Goal: Task Accomplishment & Management: Manage account settings

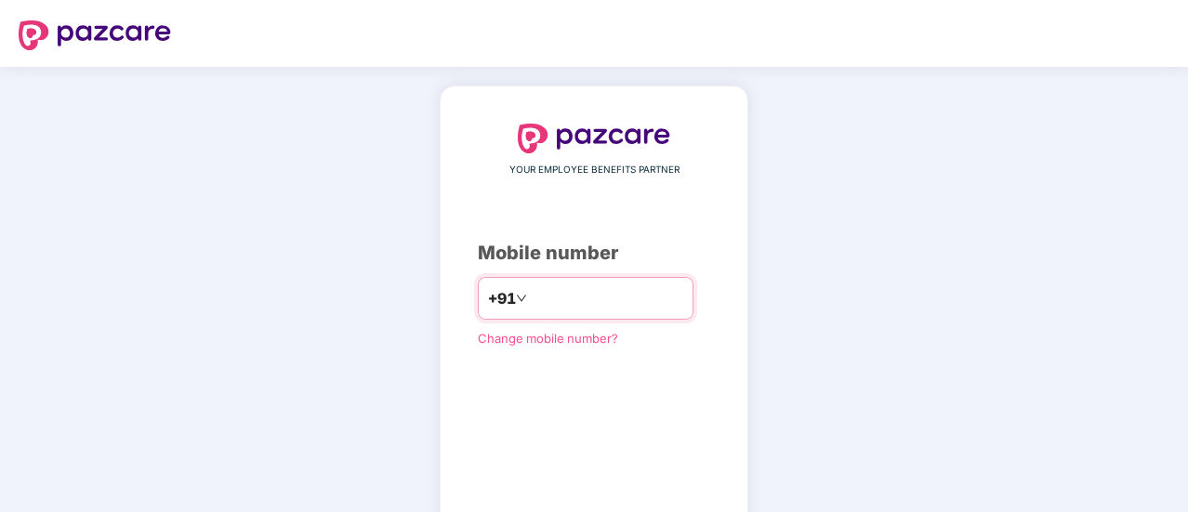
click at [531, 298] on input "number" at bounding box center [607, 299] width 153 height 30
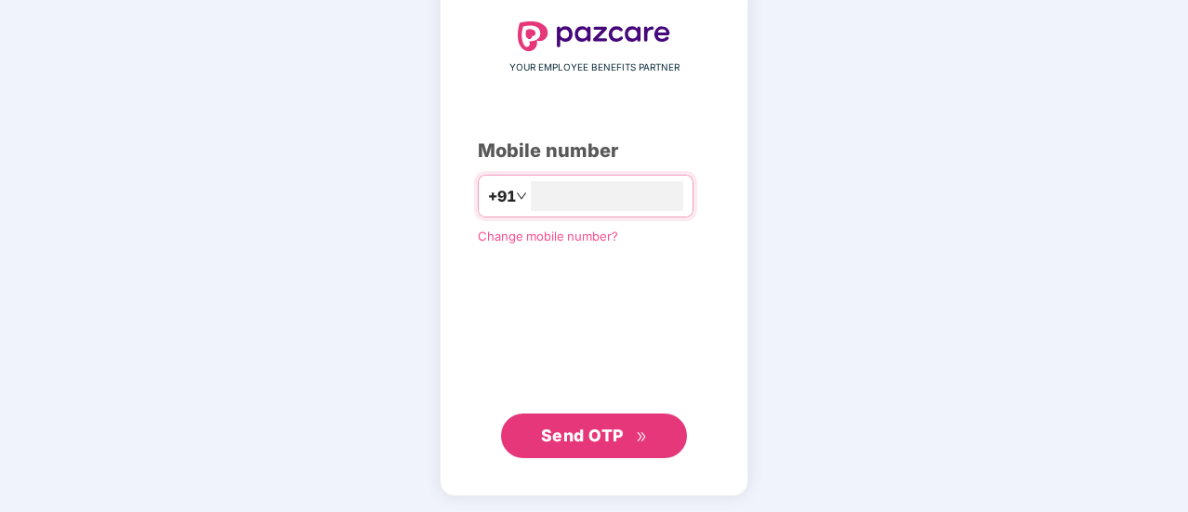
type input "**********"
click at [588, 422] on span "Send OTP" at bounding box center [594, 435] width 107 height 26
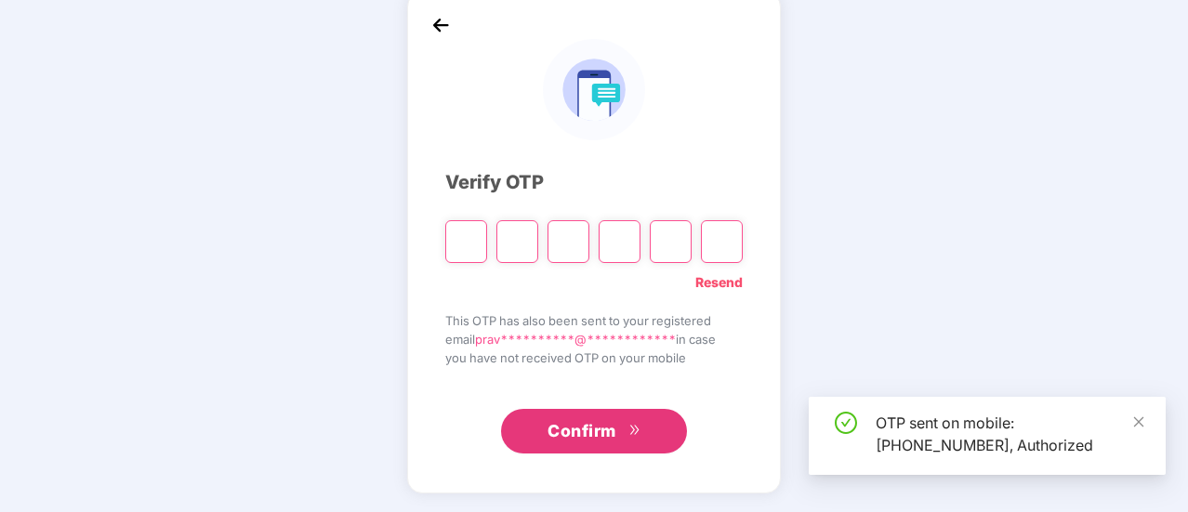
scroll to position [93, 0]
click at [1136, 423] on icon "close" at bounding box center [1139, 422] width 13 height 13
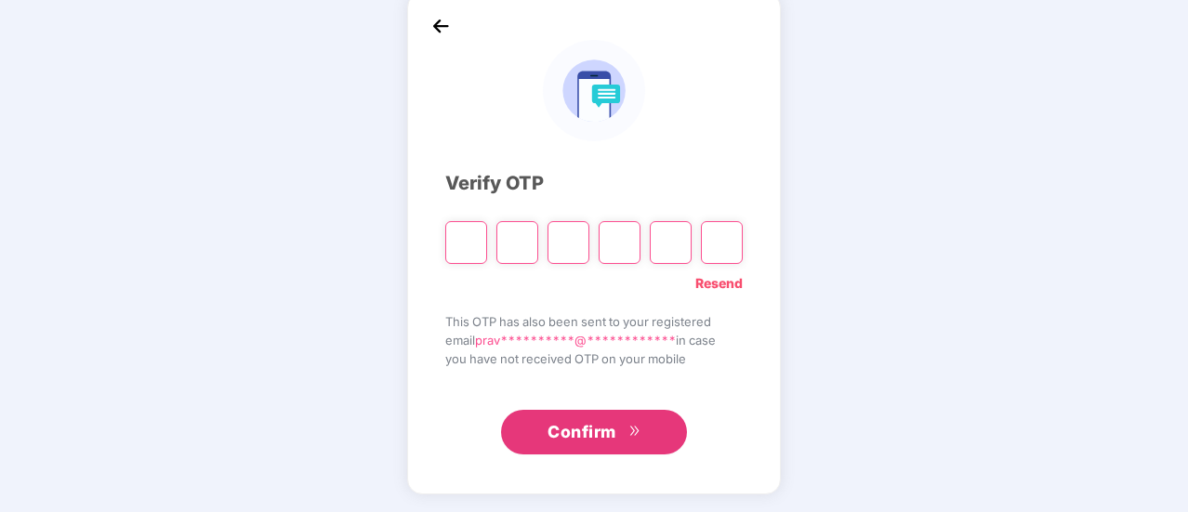
click at [469, 241] on input "Please enter verification code. Digit 1" at bounding box center [466, 242] width 42 height 43
type input "*"
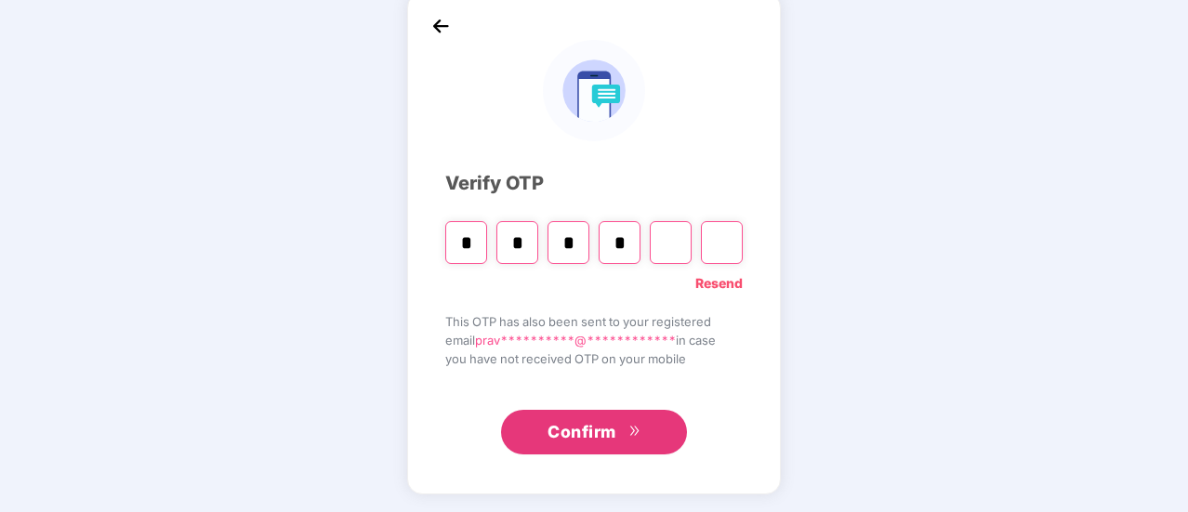
type input "*"
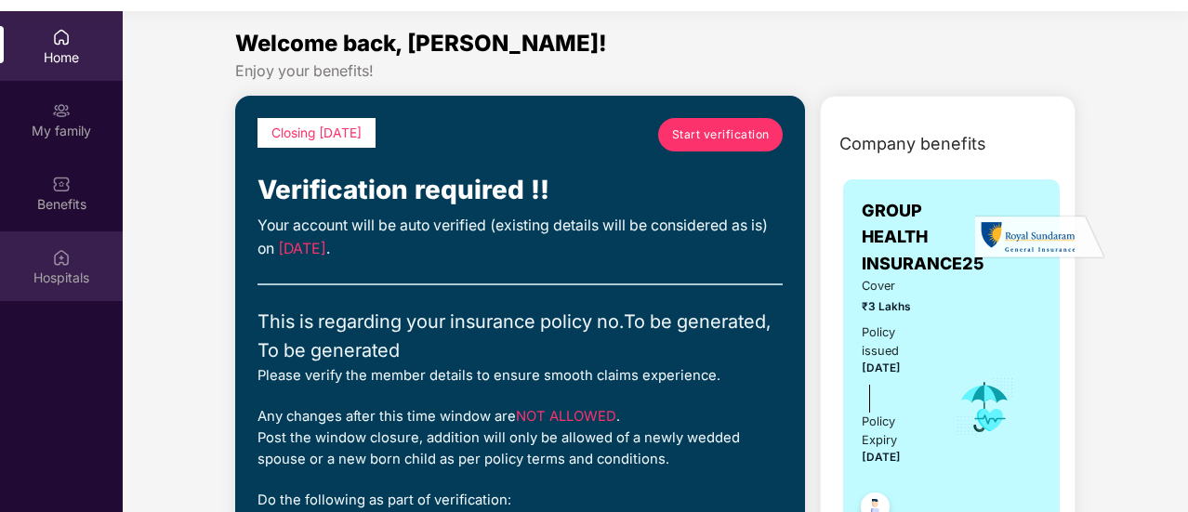
click at [63, 254] on img at bounding box center [61, 257] width 19 height 19
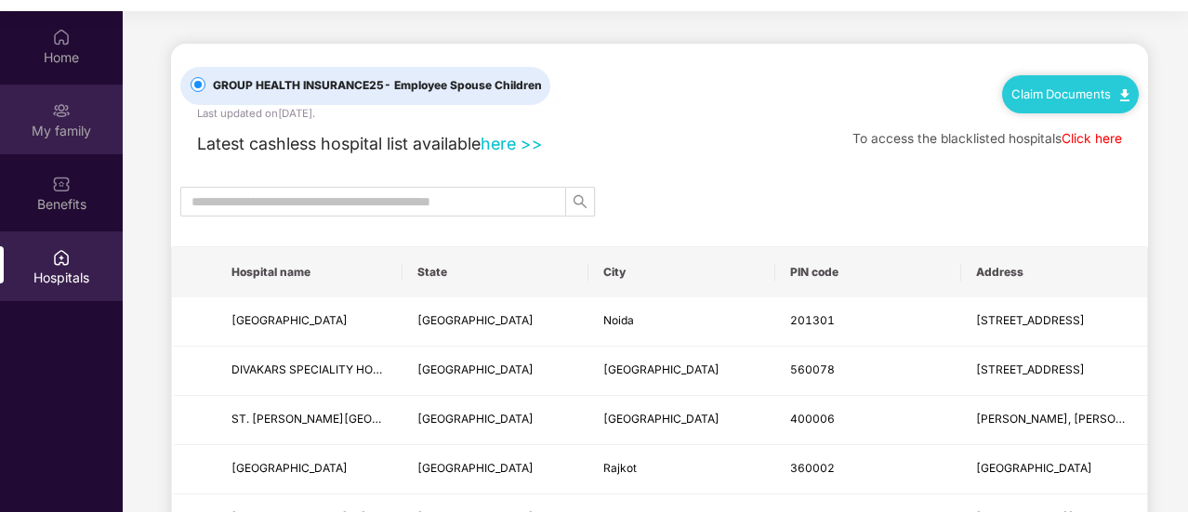
click at [63, 110] on img at bounding box center [61, 110] width 19 height 19
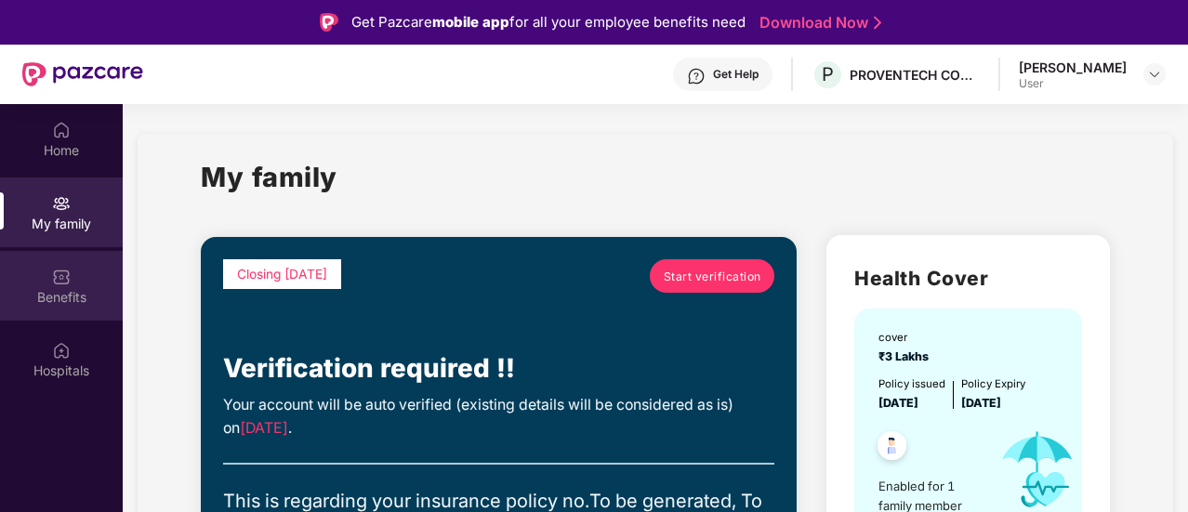
click at [77, 277] on div "Benefits" at bounding box center [61, 286] width 123 height 70
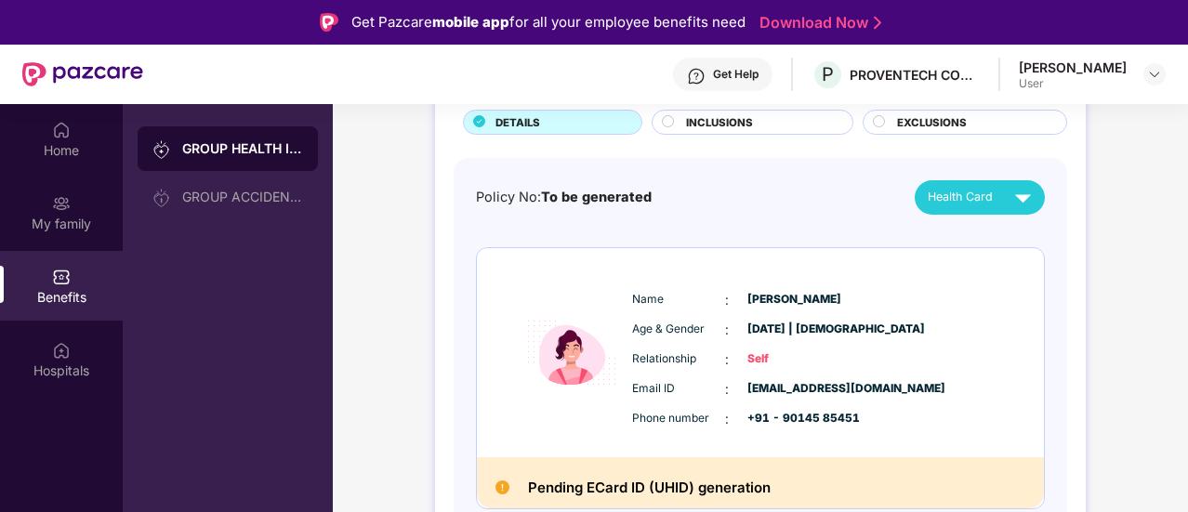
scroll to position [135, 0]
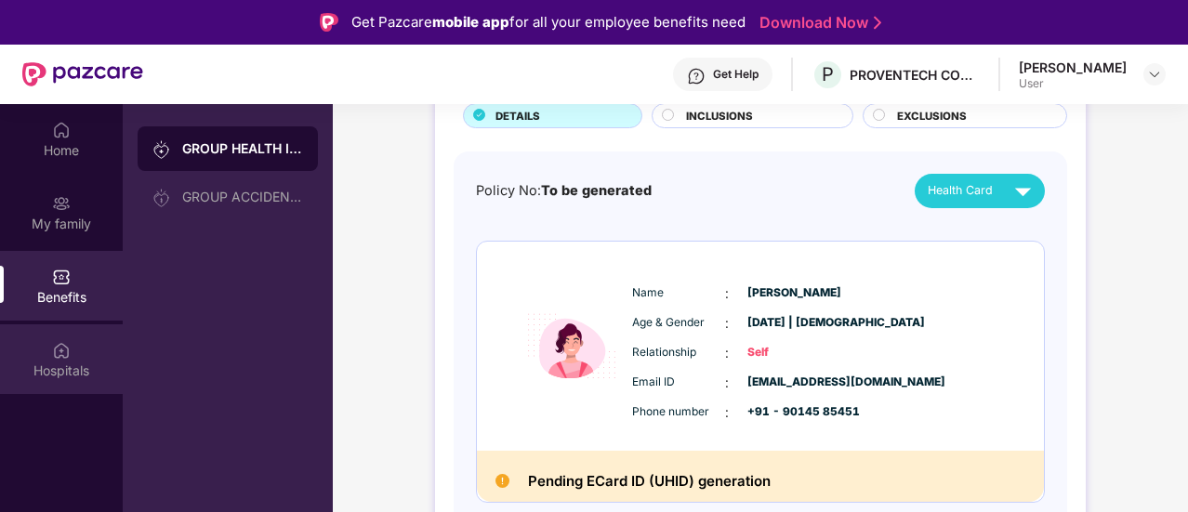
click at [59, 353] on img at bounding box center [61, 350] width 19 height 19
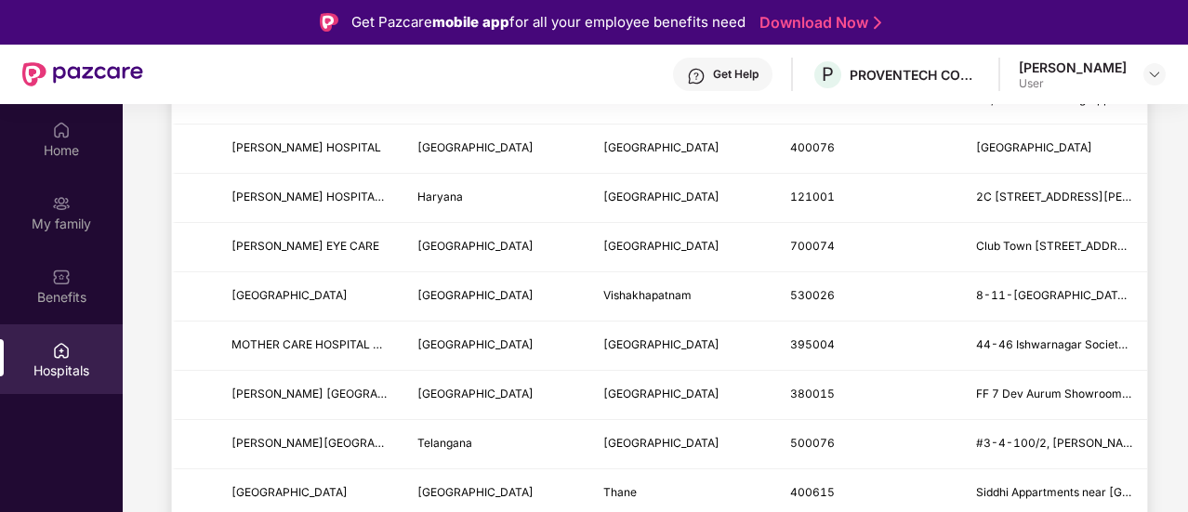
scroll to position [2336, 0]
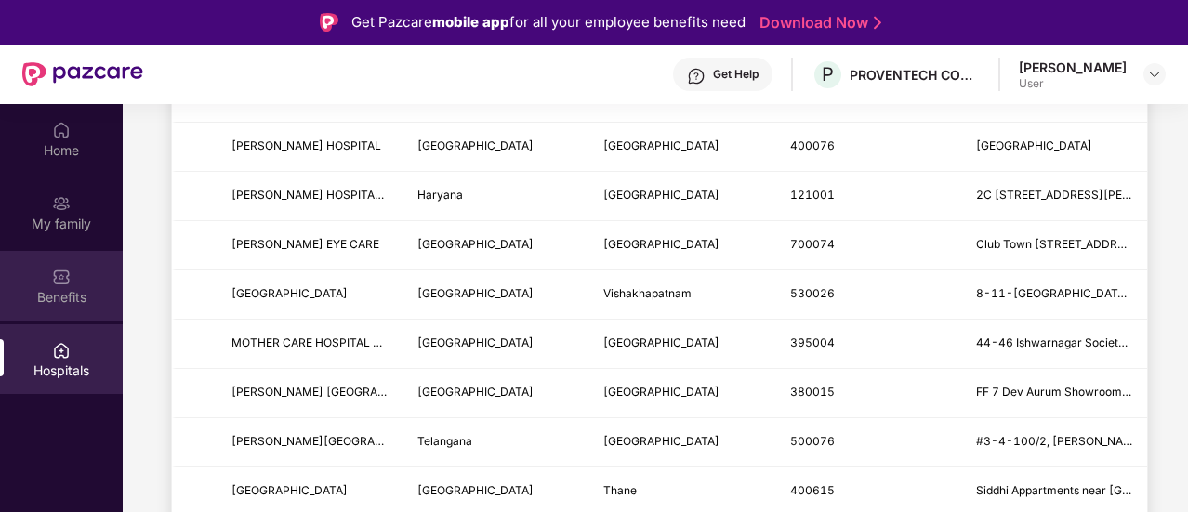
click at [48, 291] on div "Benefits" at bounding box center [61, 297] width 123 height 19
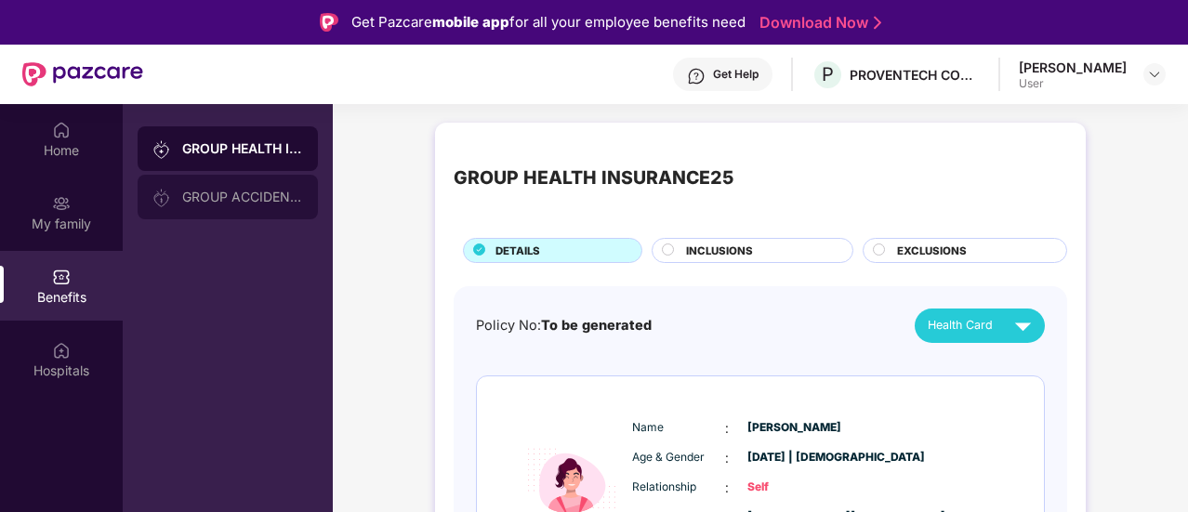
click at [195, 202] on div "GROUP ACCIDENTAL INSURANCE" at bounding box center [242, 197] width 121 height 15
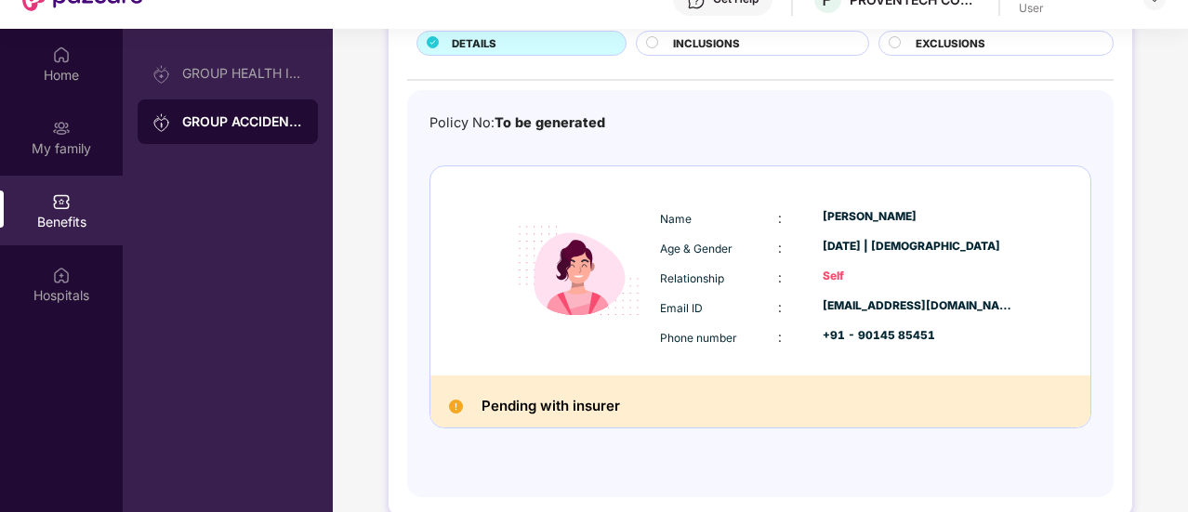
scroll to position [104, 0]
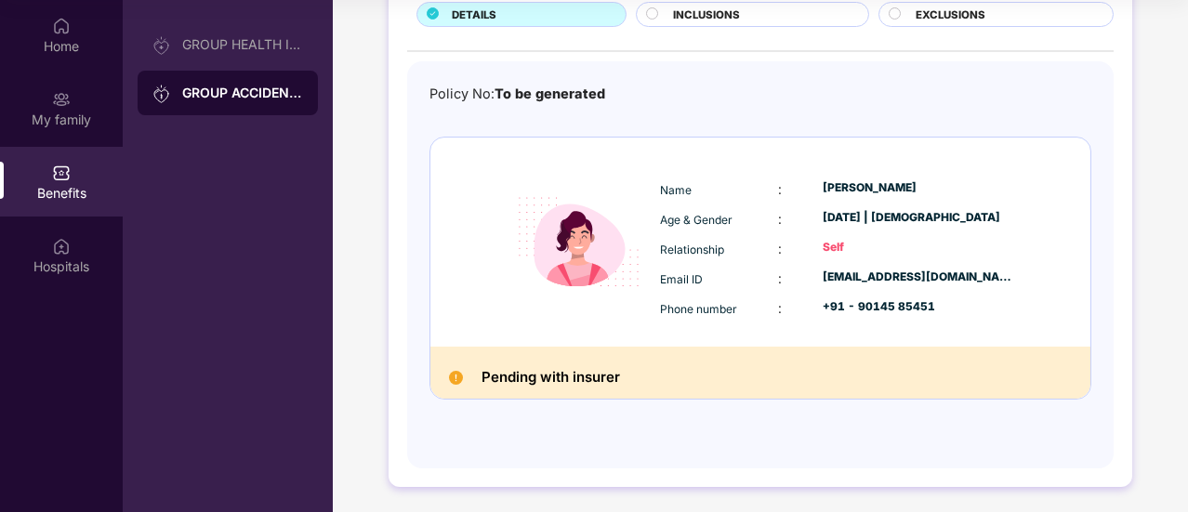
click at [60, 351] on div "Home My family Benefits Hospitals" at bounding box center [61, 256] width 123 height 512
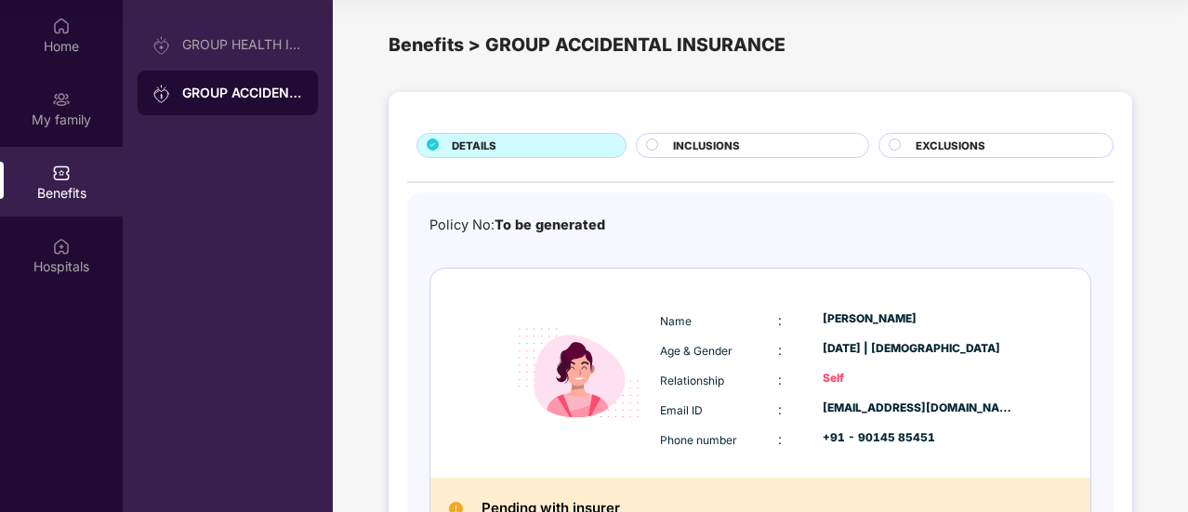
scroll to position [0, 0]
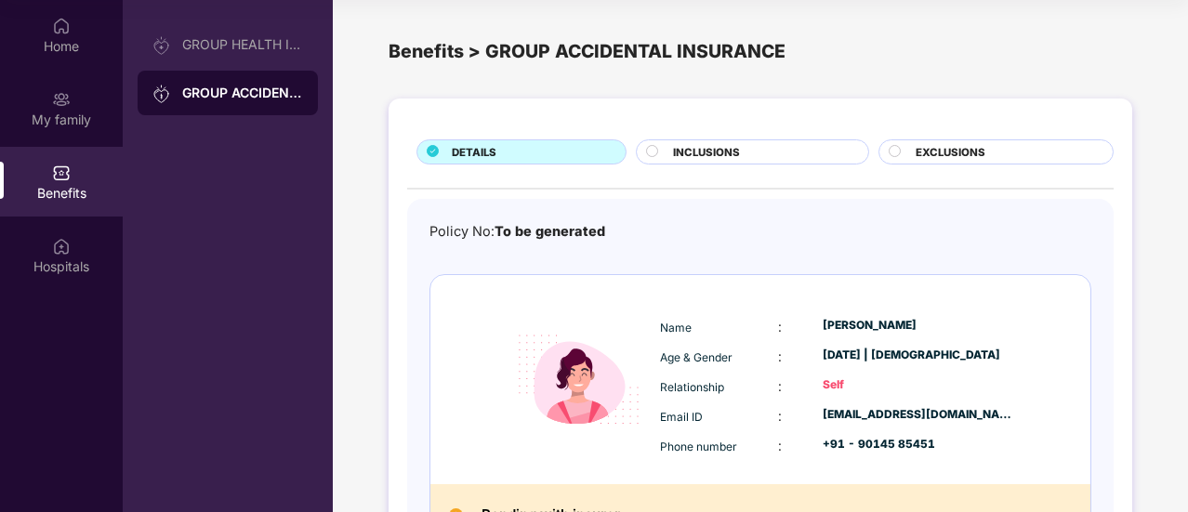
click at [684, 152] on span "INCLUSIONS" at bounding box center [706, 152] width 67 height 17
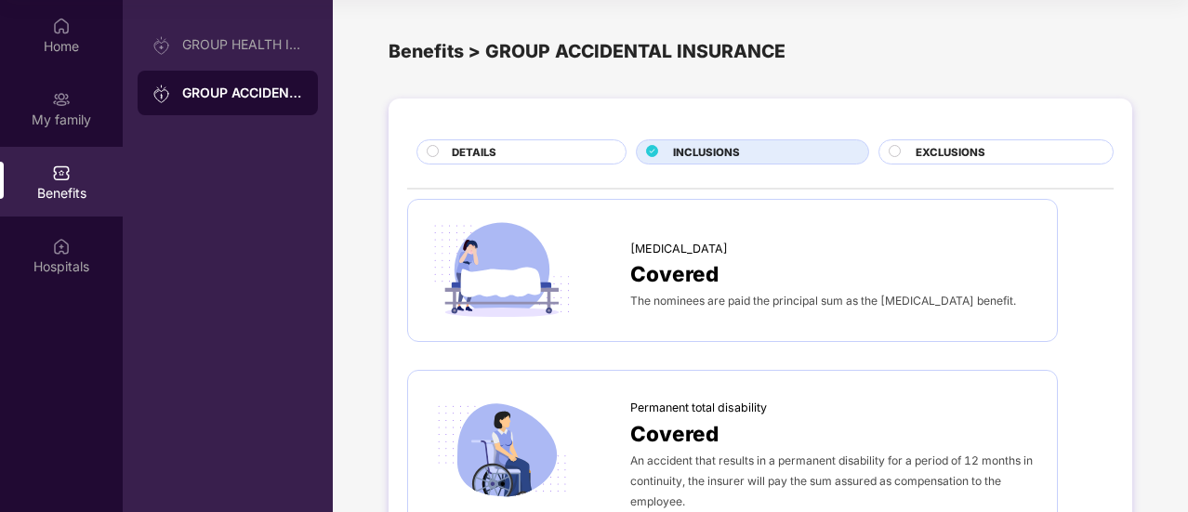
click at [971, 154] on span "EXCLUSIONS" at bounding box center [951, 152] width 70 height 17
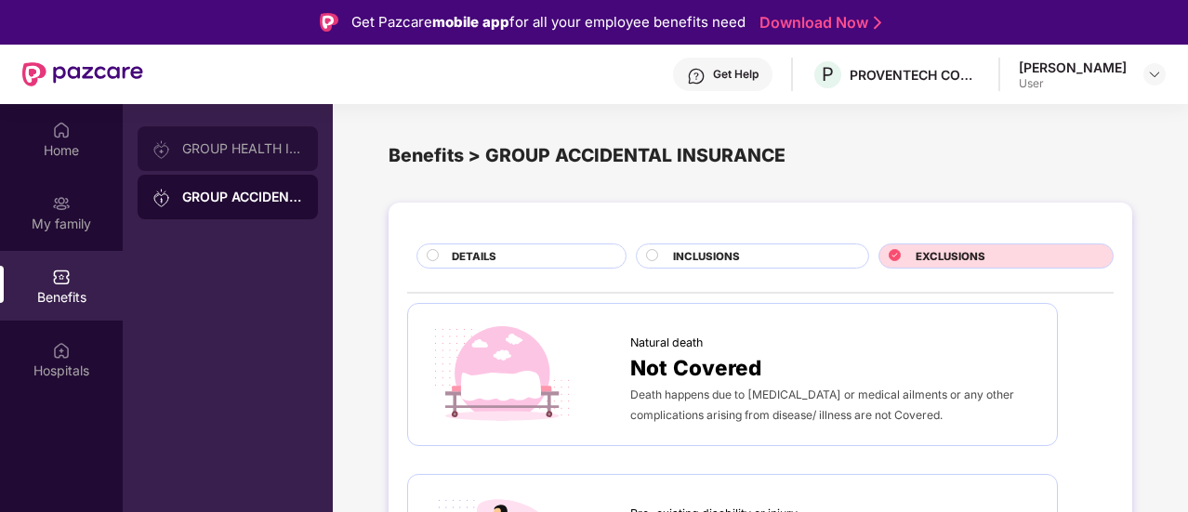
click at [218, 144] on div "GROUP HEALTH INSURANCE25" at bounding box center [242, 148] width 121 height 15
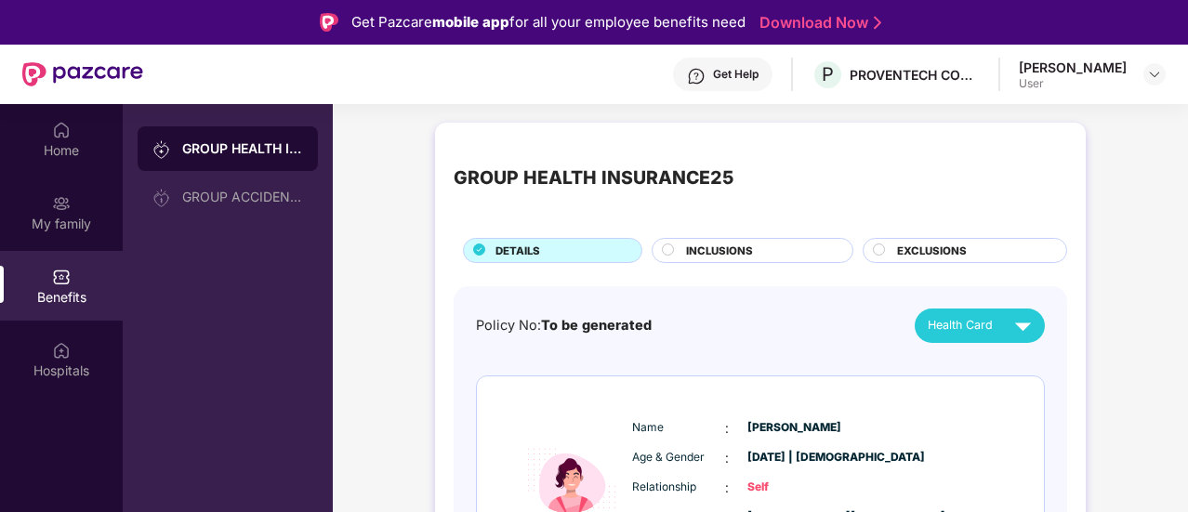
click at [759, 79] on div "Get Help" at bounding box center [736, 74] width 46 height 15
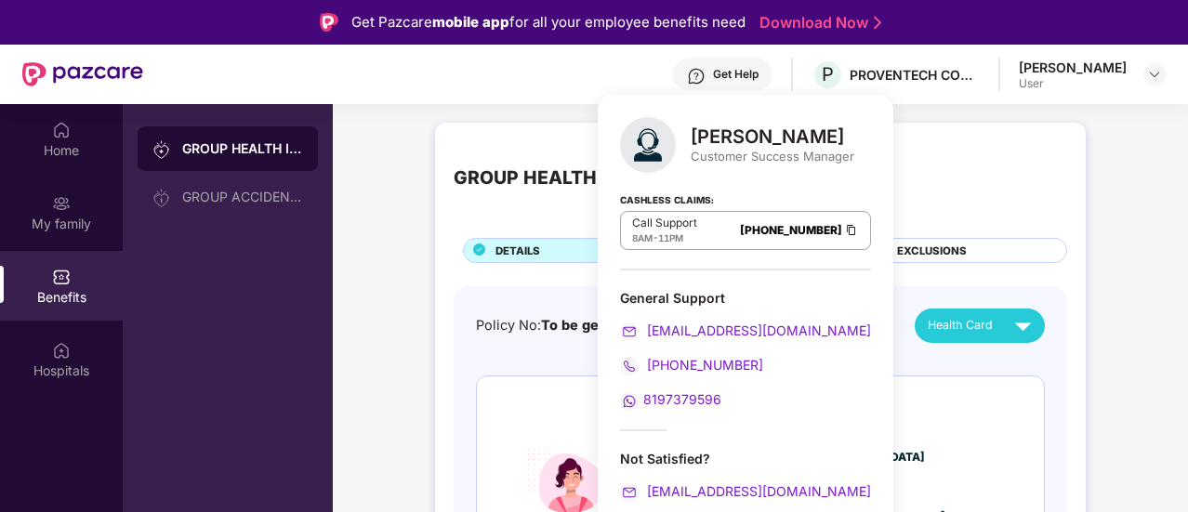
click at [391, 228] on div "GROUP HEALTH INSURANCE25 DETAILS INCLUSIONS EXCLUSIONS Policy No: To be generat…" at bounding box center [760, 433] width 855 height 640
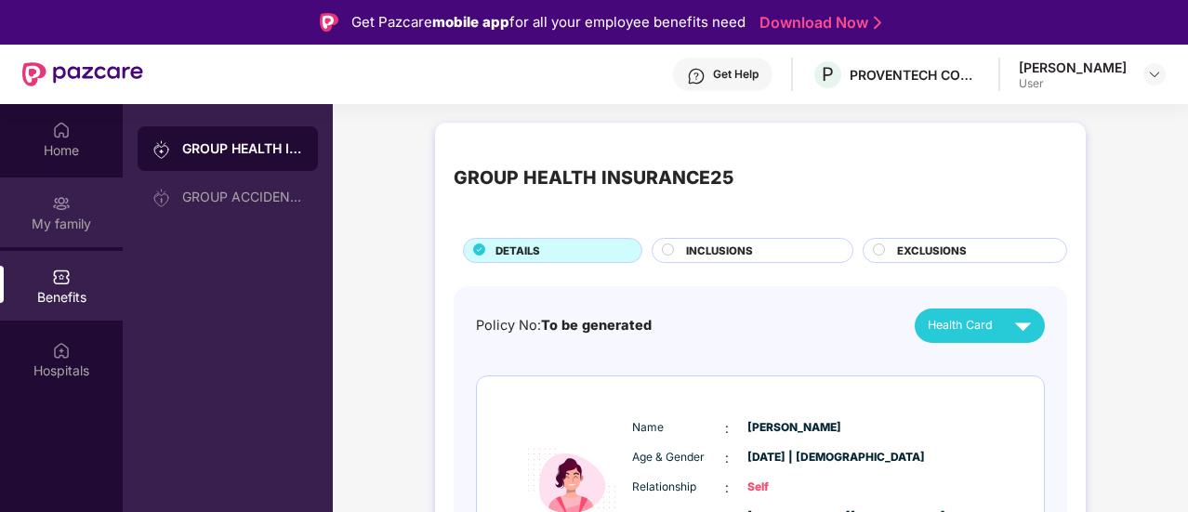
click at [85, 206] on div "My family" at bounding box center [61, 213] width 123 height 70
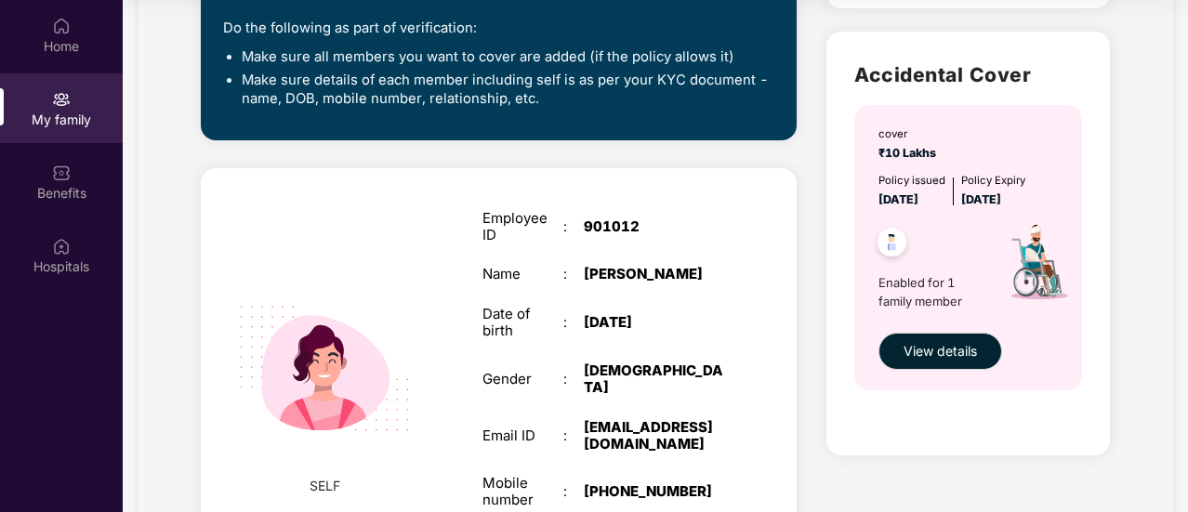
scroll to position [558, 0]
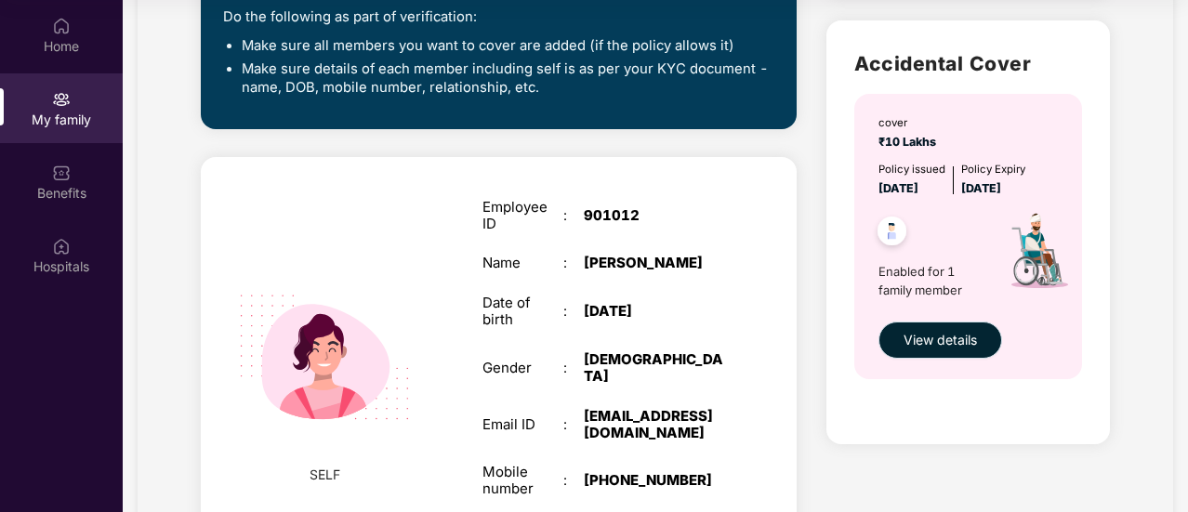
click at [899, 335] on button "View details" at bounding box center [941, 340] width 124 height 37
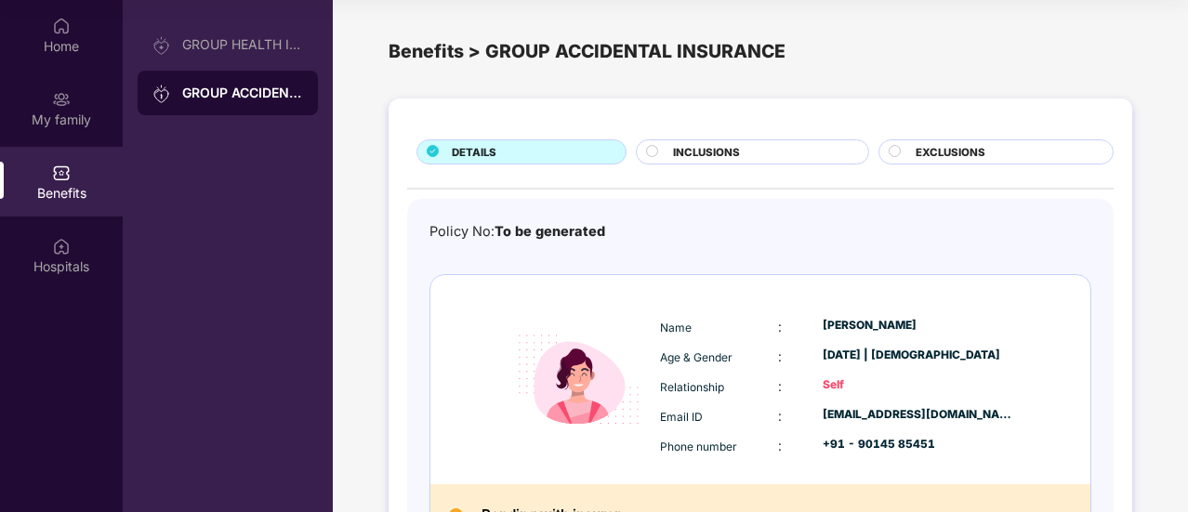
click at [705, 144] on span "INCLUSIONS" at bounding box center [706, 152] width 67 height 17
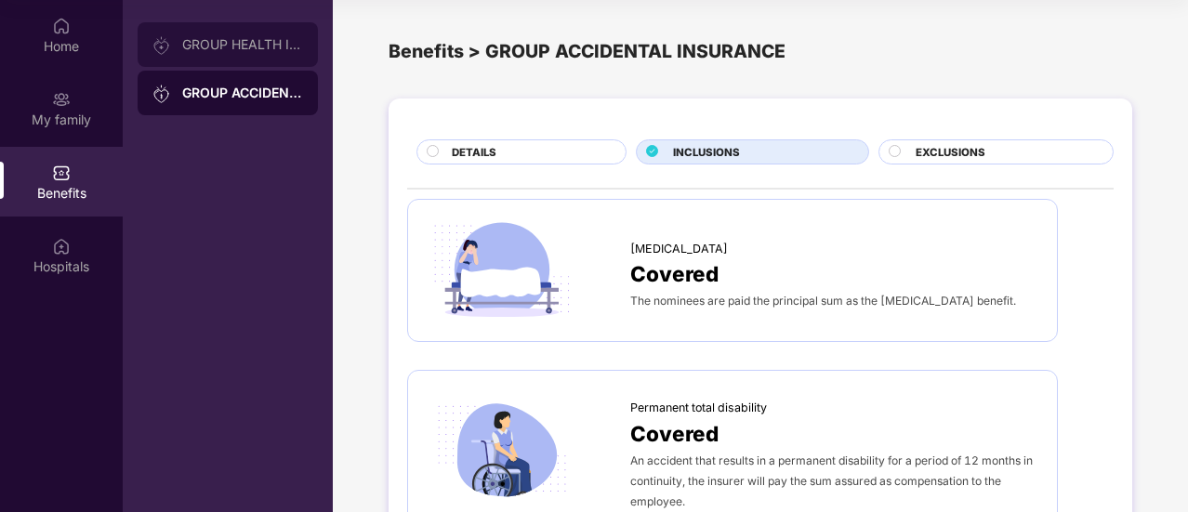
click at [236, 46] on div "GROUP HEALTH INSURANCE25" at bounding box center [242, 44] width 121 height 15
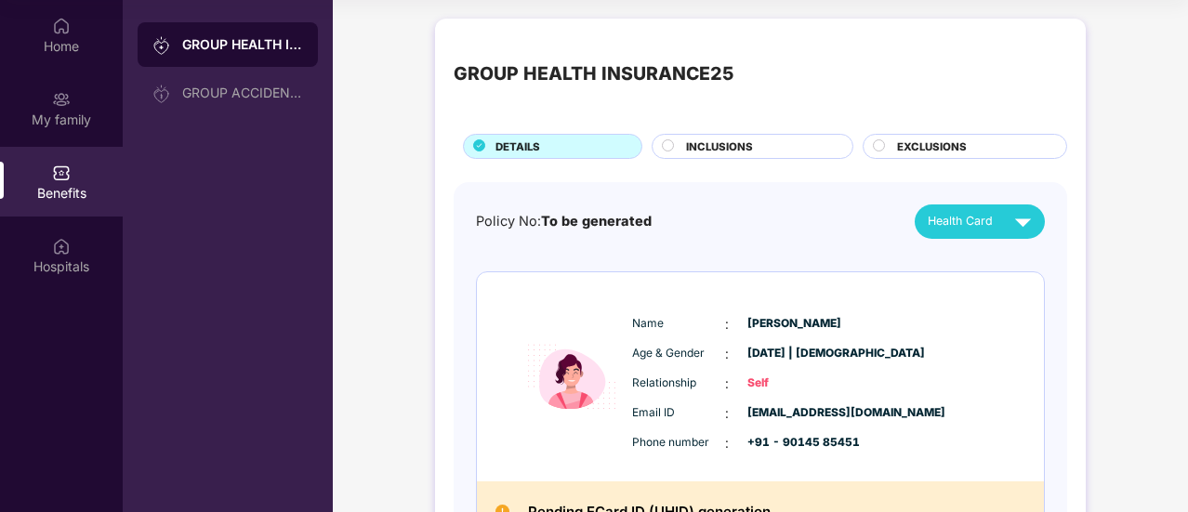
click at [725, 145] on span "INCLUSIONS" at bounding box center [719, 147] width 67 height 17
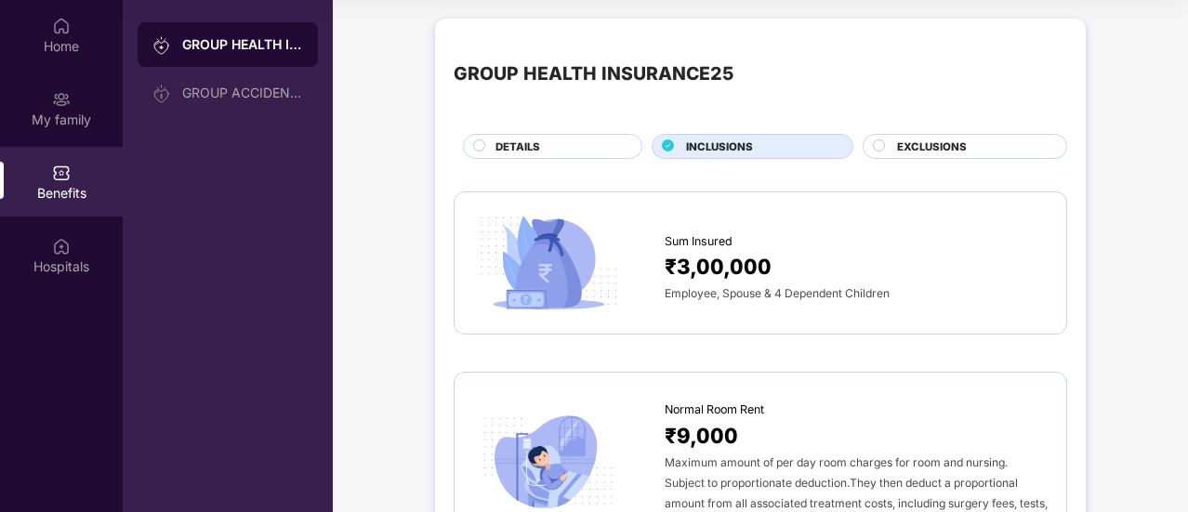
click at [914, 146] on span "EXCLUSIONS" at bounding box center [932, 147] width 70 height 17
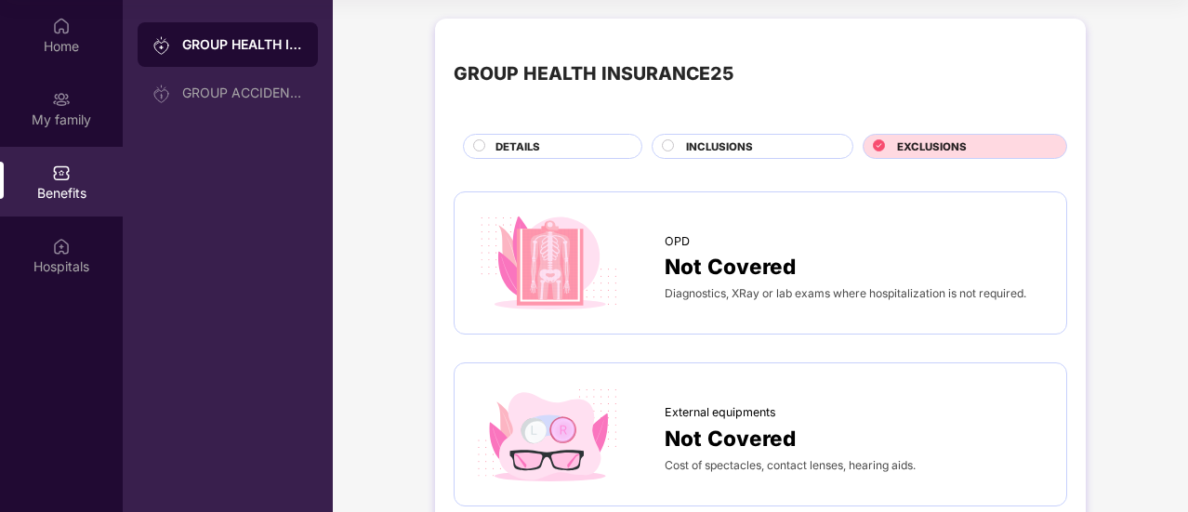
click at [580, 148] on div "DETAILS" at bounding box center [559, 149] width 146 height 20
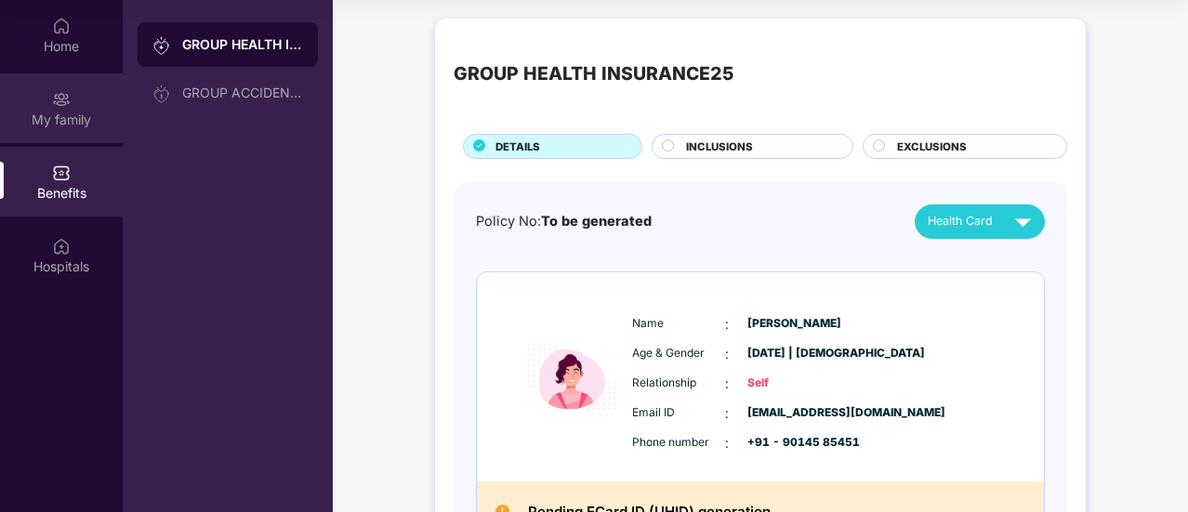
click at [66, 114] on div "My family" at bounding box center [61, 120] width 123 height 19
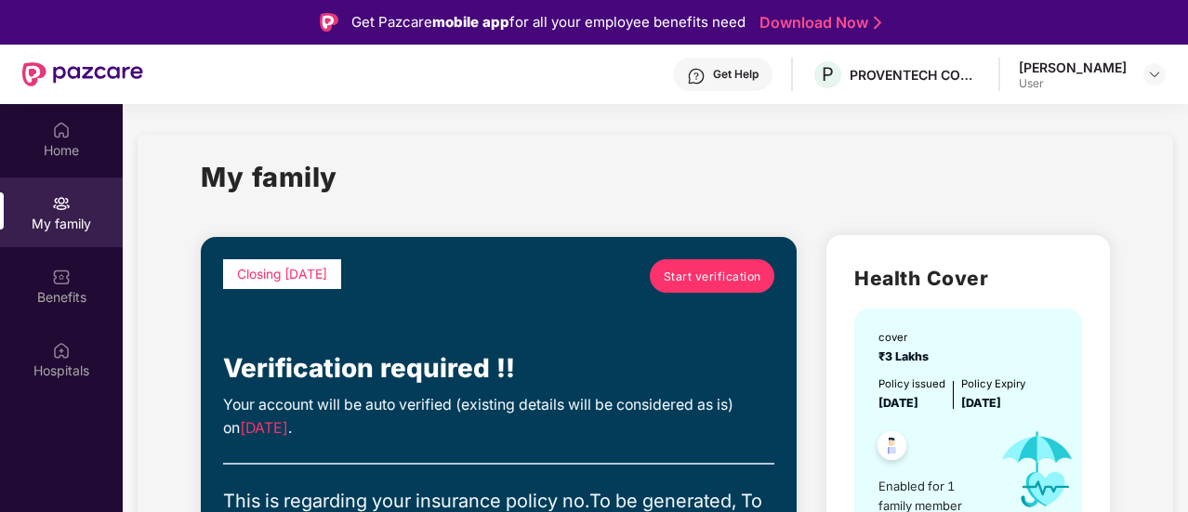
click at [672, 279] on span "Start verification" at bounding box center [713, 277] width 98 height 18
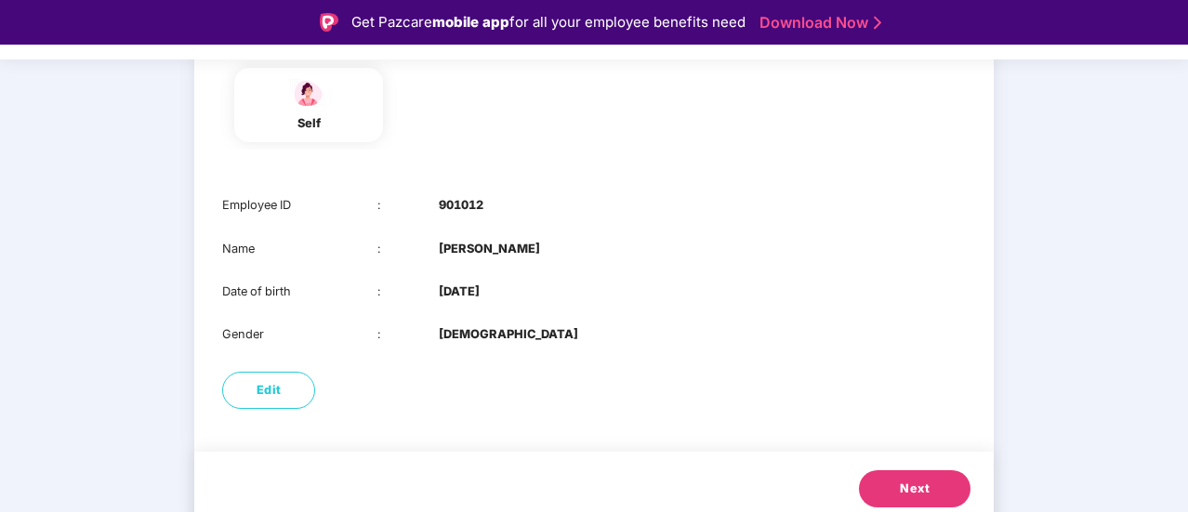
scroll to position [220, 0]
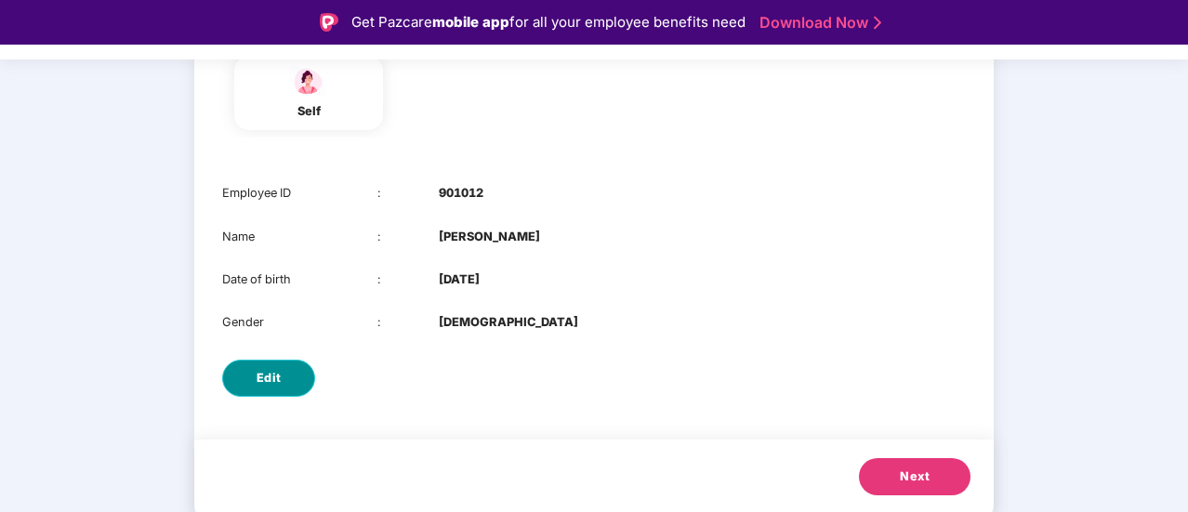
click at [286, 374] on button "Edit" at bounding box center [268, 378] width 93 height 37
select select "******"
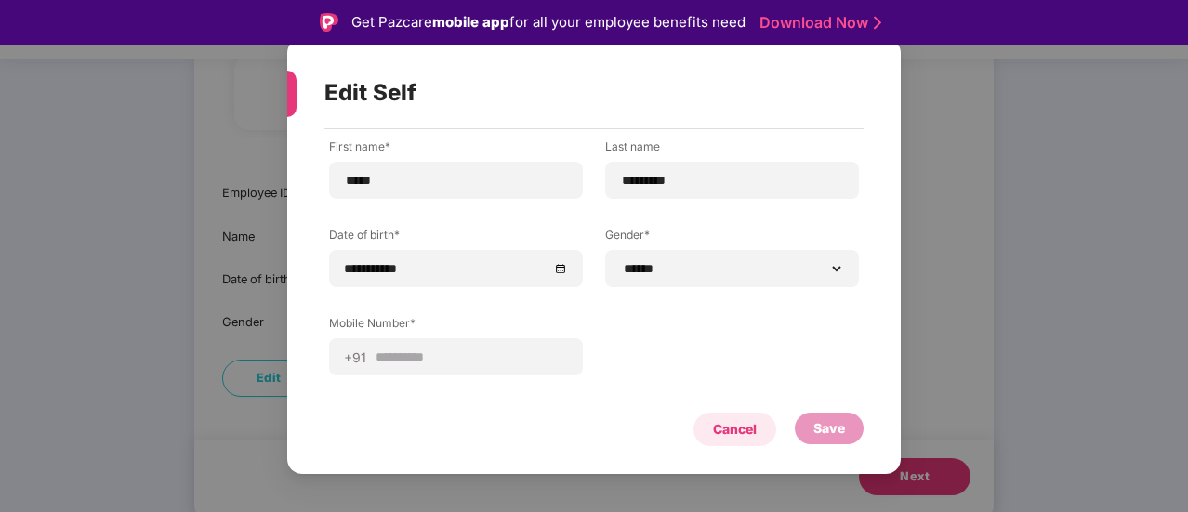
click at [745, 431] on div "Cancel" at bounding box center [735, 429] width 44 height 20
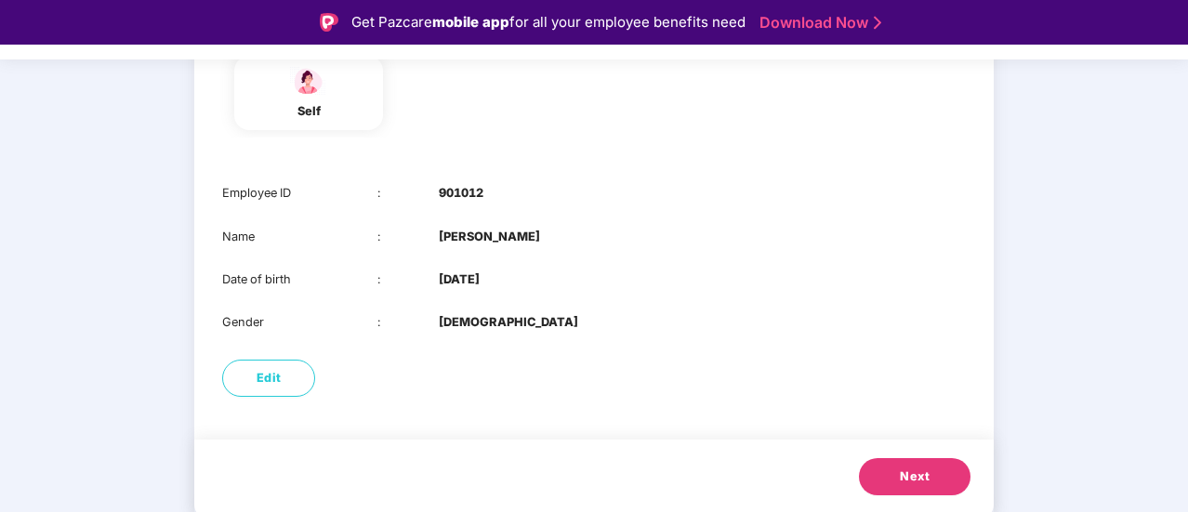
click at [920, 486] on button "Next" at bounding box center [915, 476] width 112 height 37
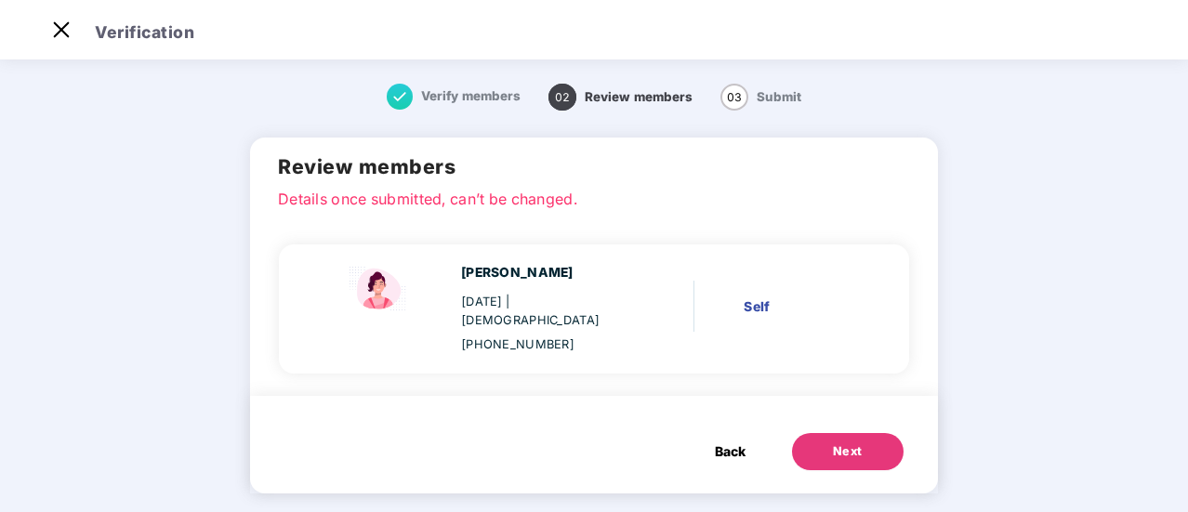
click at [756, 300] on div "Self" at bounding box center [799, 307] width 111 height 20
click at [504, 336] on div "[PHONE_NUMBER]" at bounding box center [545, 345] width 168 height 19
click at [504, 277] on div "[PERSON_NAME]" at bounding box center [545, 273] width 168 height 20
click at [495, 245] on div "[PERSON_NAME] [DATE] | [DEMOGRAPHIC_DATA] [PHONE_NUMBER] Self" at bounding box center [594, 309] width 630 height 128
click at [458, 205] on p "Details once submitted, can’t be changed." at bounding box center [594, 196] width 632 height 17
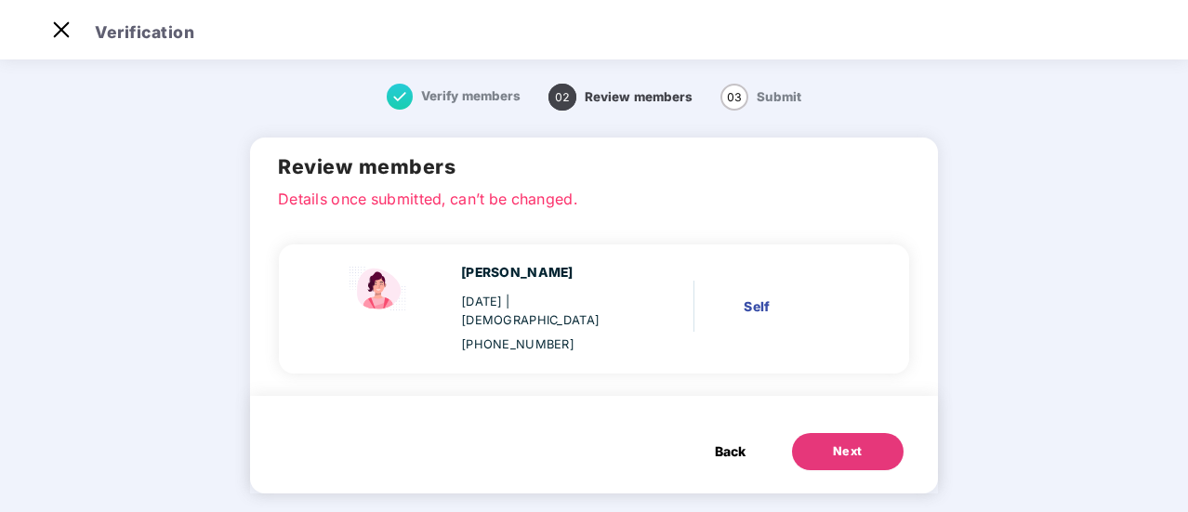
click at [411, 204] on p "Details once submitted, can’t be changed." at bounding box center [594, 196] width 632 height 17
click at [733, 442] on span "Back" at bounding box center [730, 452] width 31 height 20
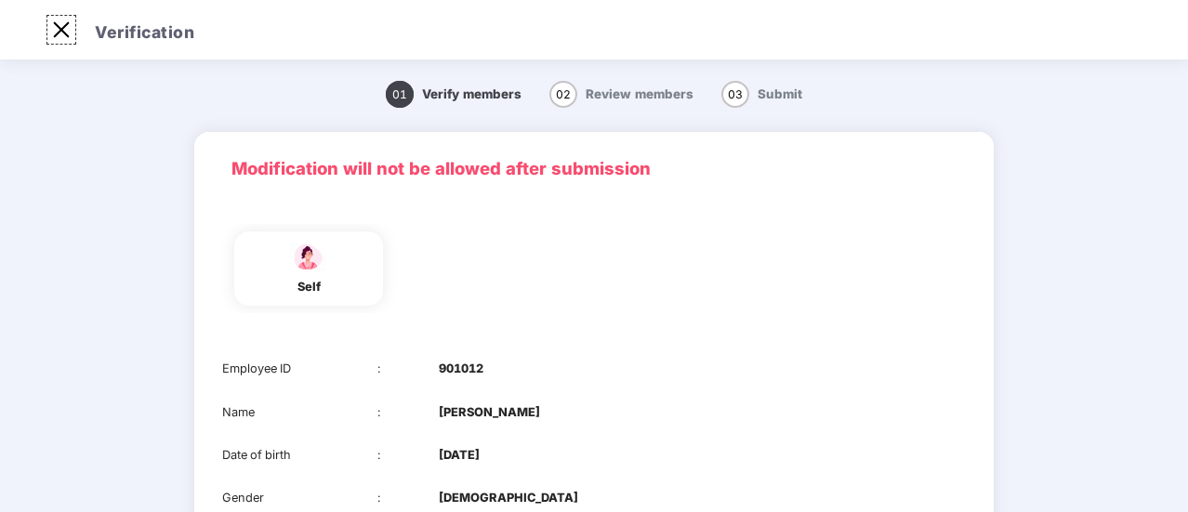
click at [60, 40] on img at bounding box center [61, 30] width 30 height 30
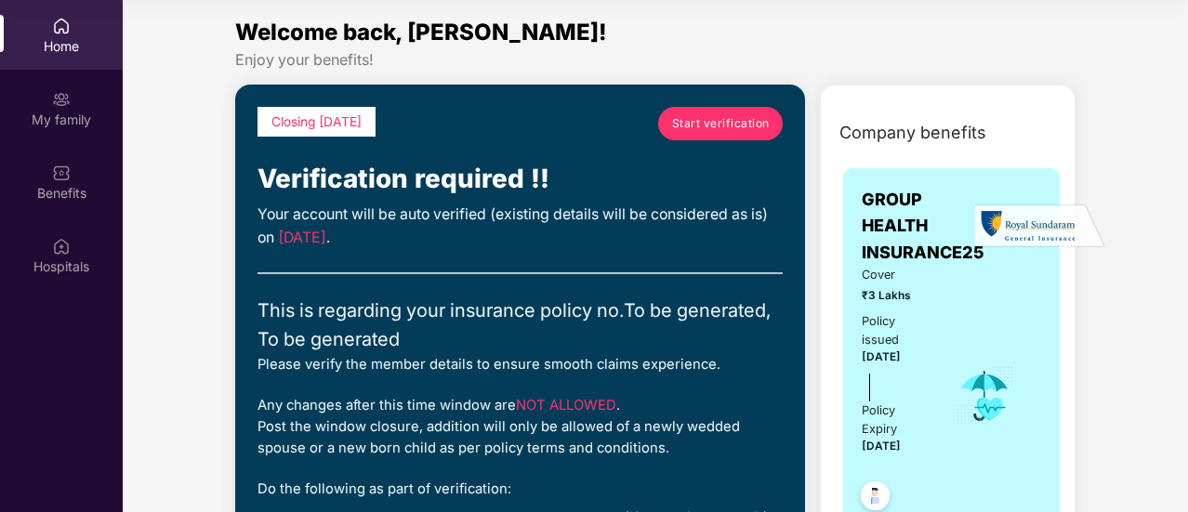
click at [353, 129] on div "Closing [DATE]" at bounding box center [317, 122] width 118 height 30
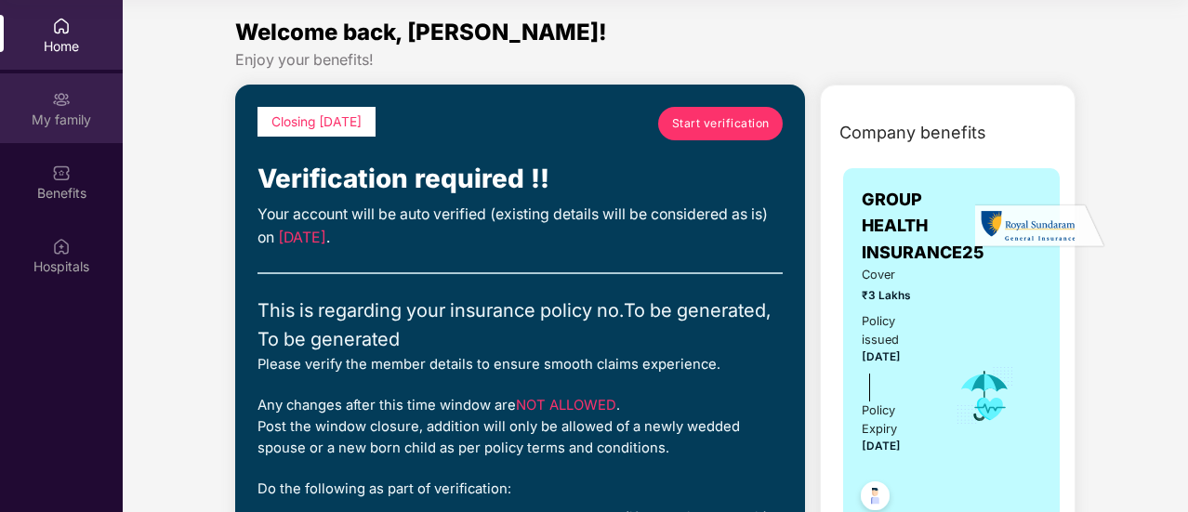
click at [45, 108] on div "My family" at bounding box center [61, 108] width 123 height 70
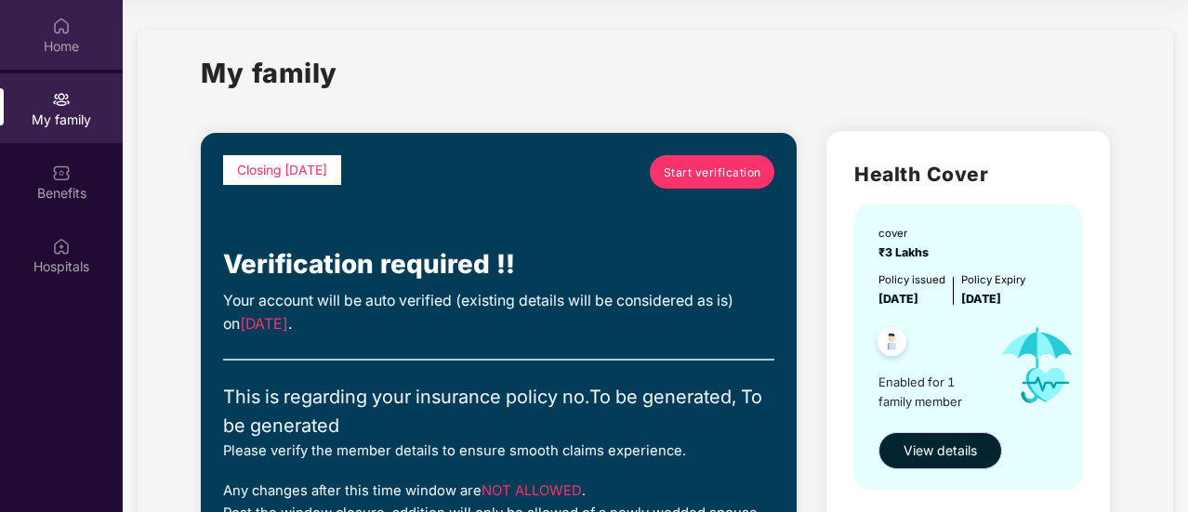
click at [50, 61] on div "Home" at bounding box center [61, 35] width 123 height 70
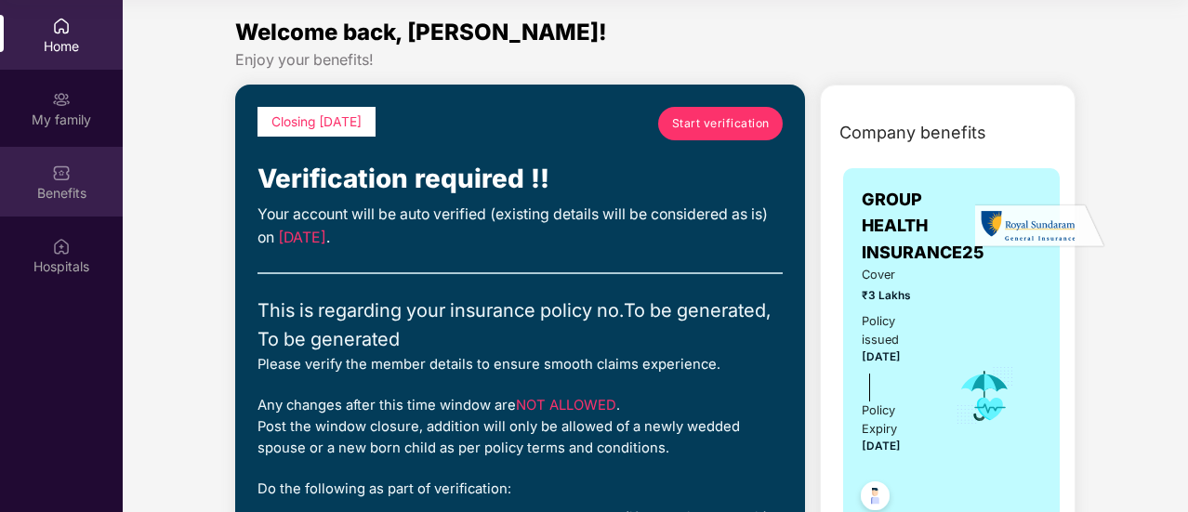
click at [56, 188] on div "Benefits" at bounding box center [61, 193] width 123 height 19
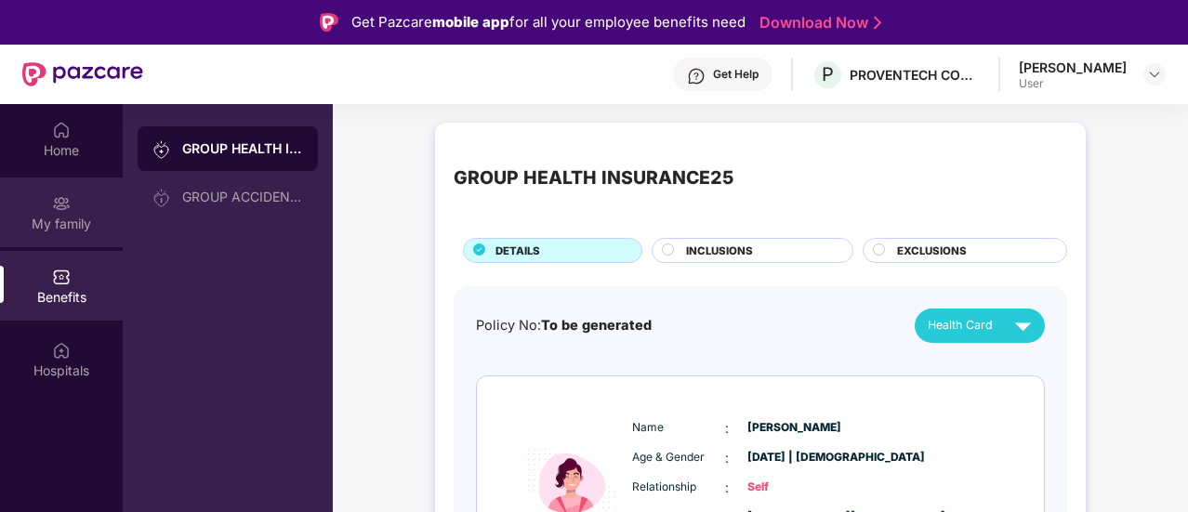
click at [71, 220] on div "My family" at bounding box center [61, 224] width 123 height 19
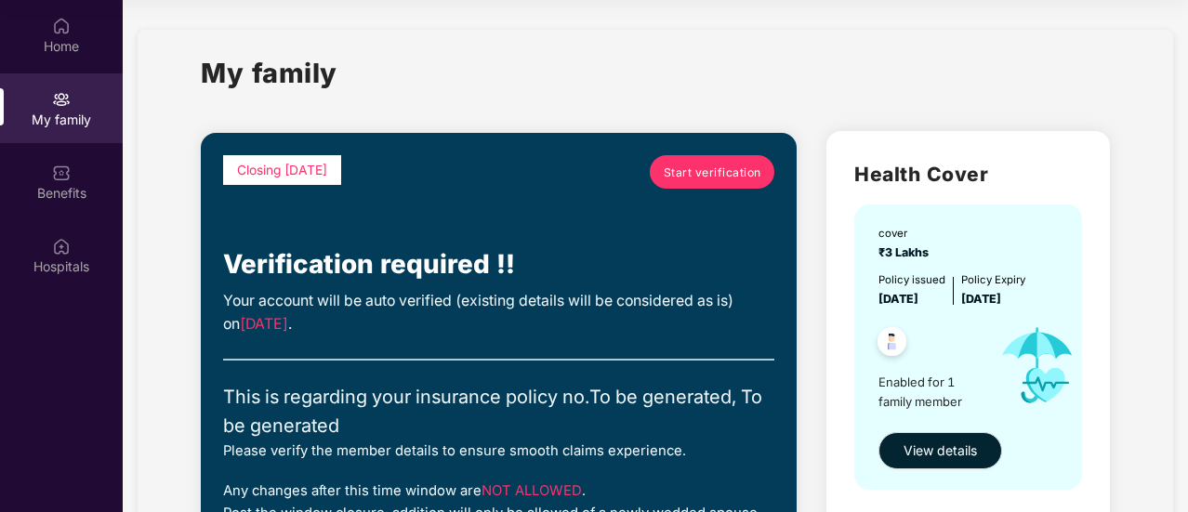
click at [735, 180] on span "Start verification" at bounding box center [713, 173] width 98 height 18
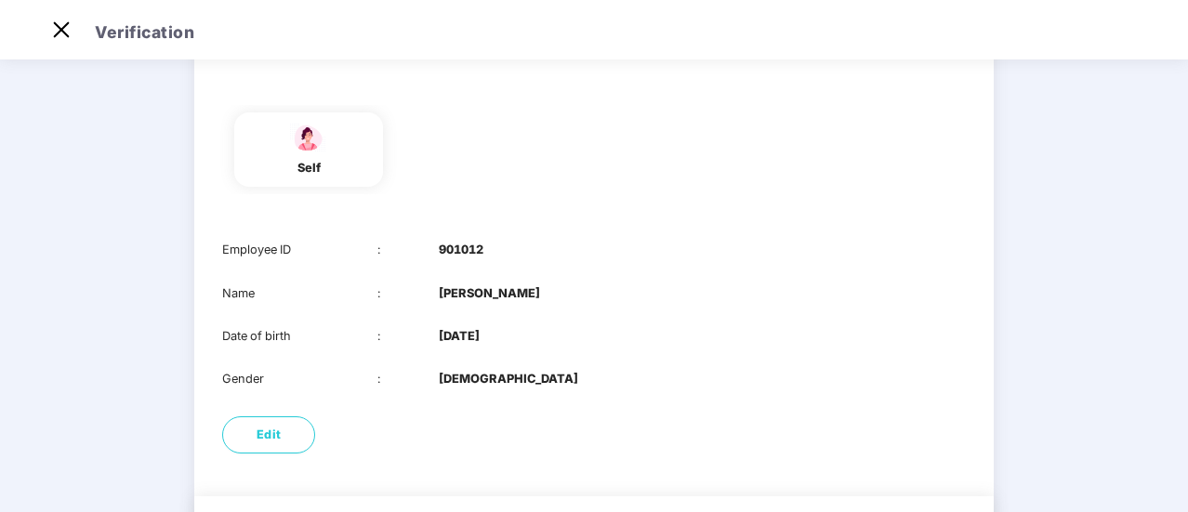
scroll to position [220, 0]
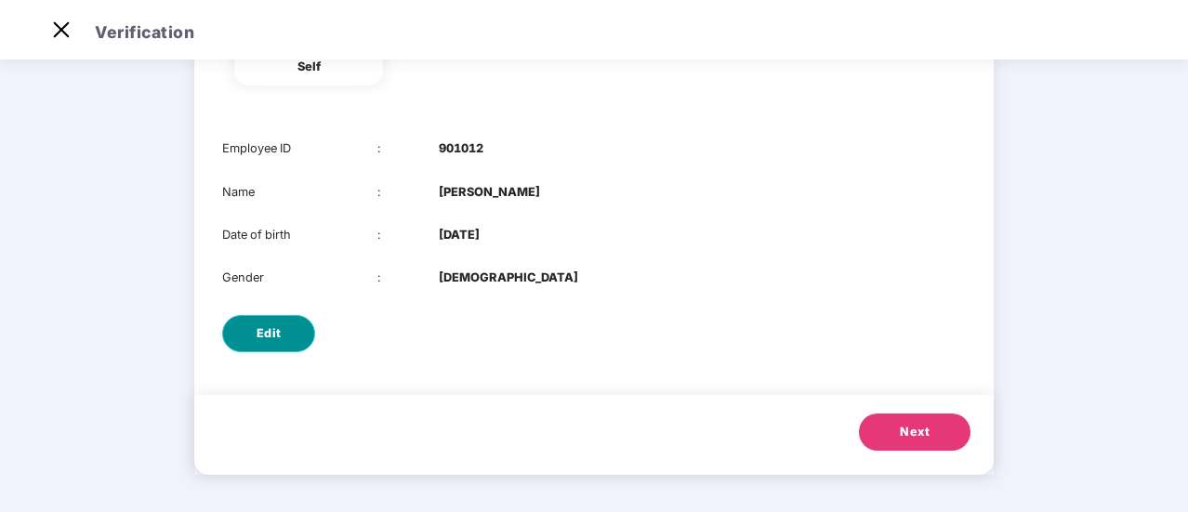
click at [298, 330] on button "Edit" at bounding box center [268, 333] width 93 height 37
select select "******"
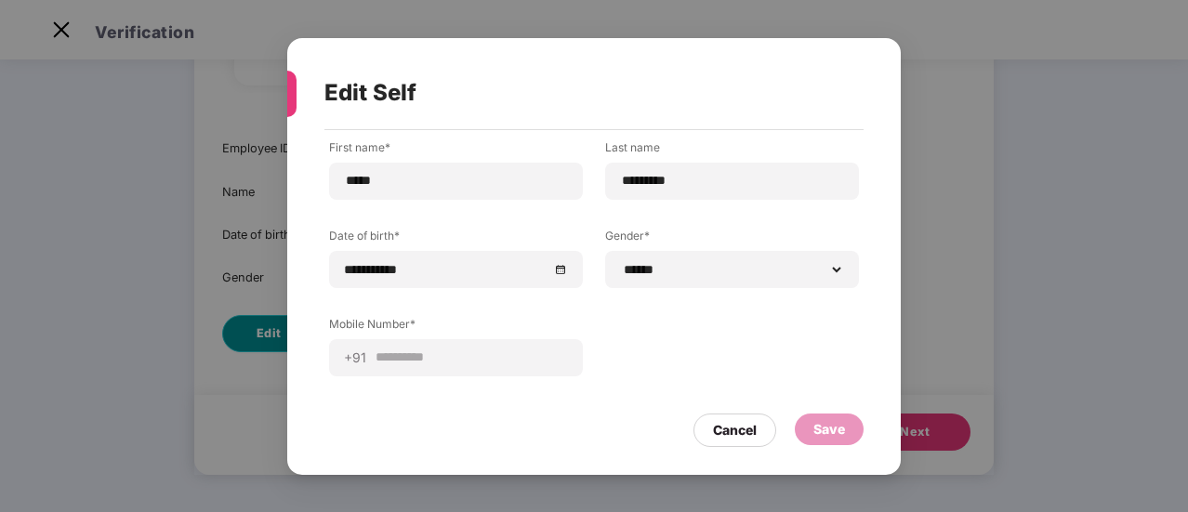
scroll to position [0, 0]
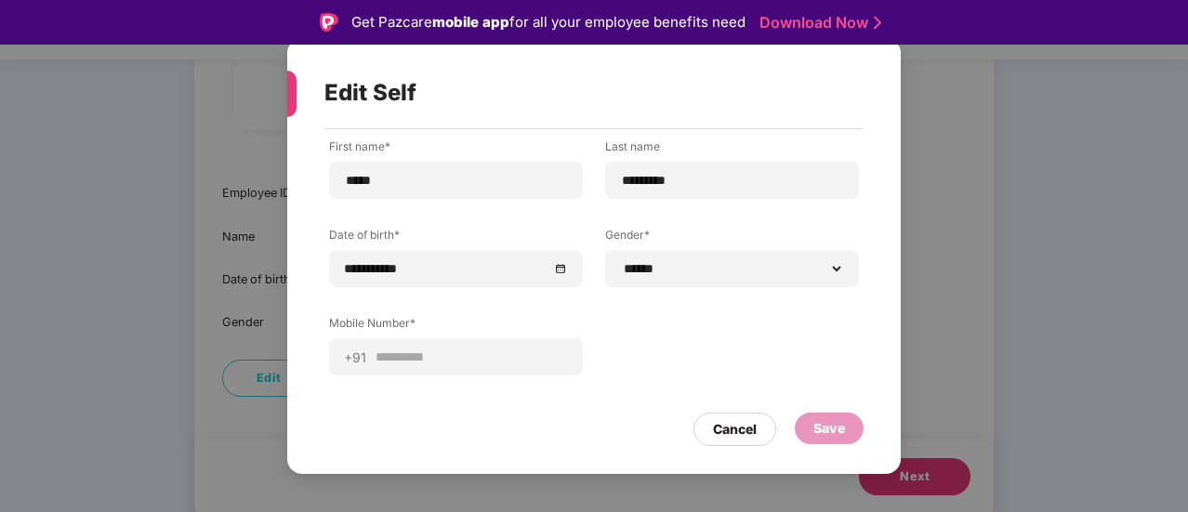
click at [748, 324] on div "**********" at bounding box center [594, 271] width 530 height 265
click at [742, 429] on div "Cancel" at bounding box center [735, 429] width 44 height 20
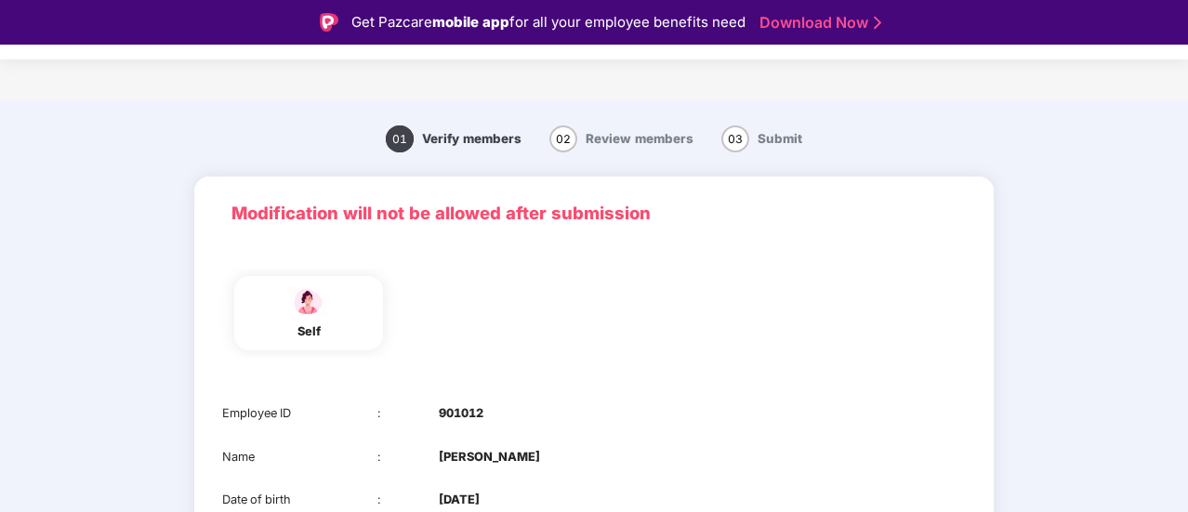
click at [640, 135] on span "Review members" at bounding box center [640, 138] width 108 height 15
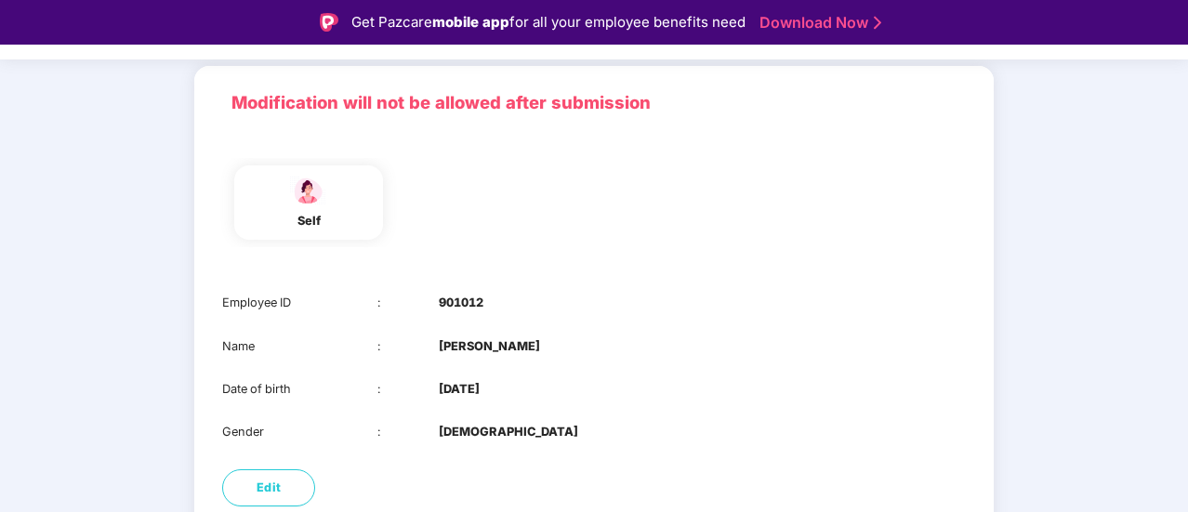
scroll to position [220, 0]
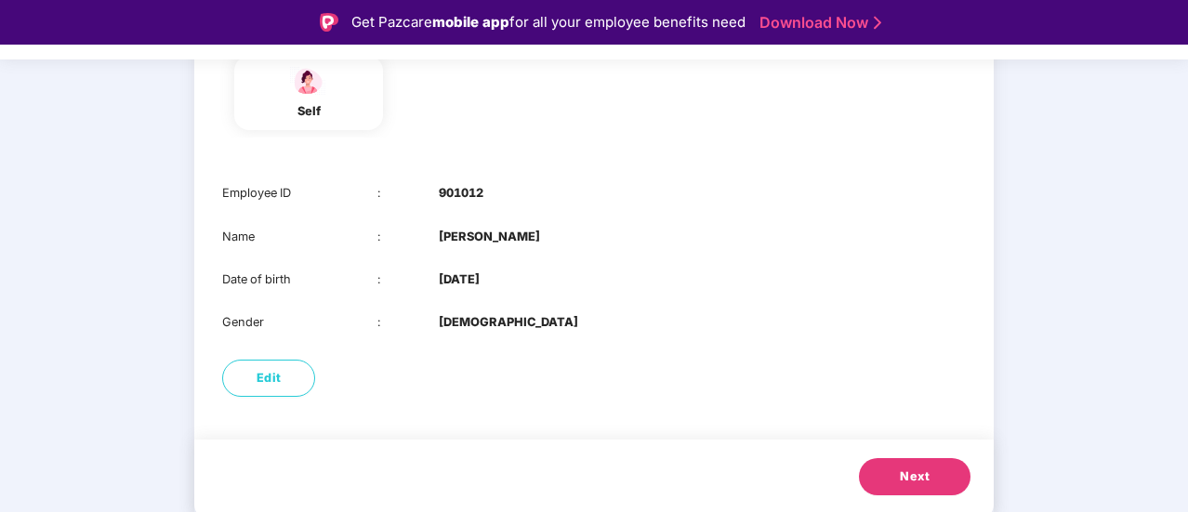
click at [914, 471] on span "Next" at bounding box center [915, 477] width 30 height 19
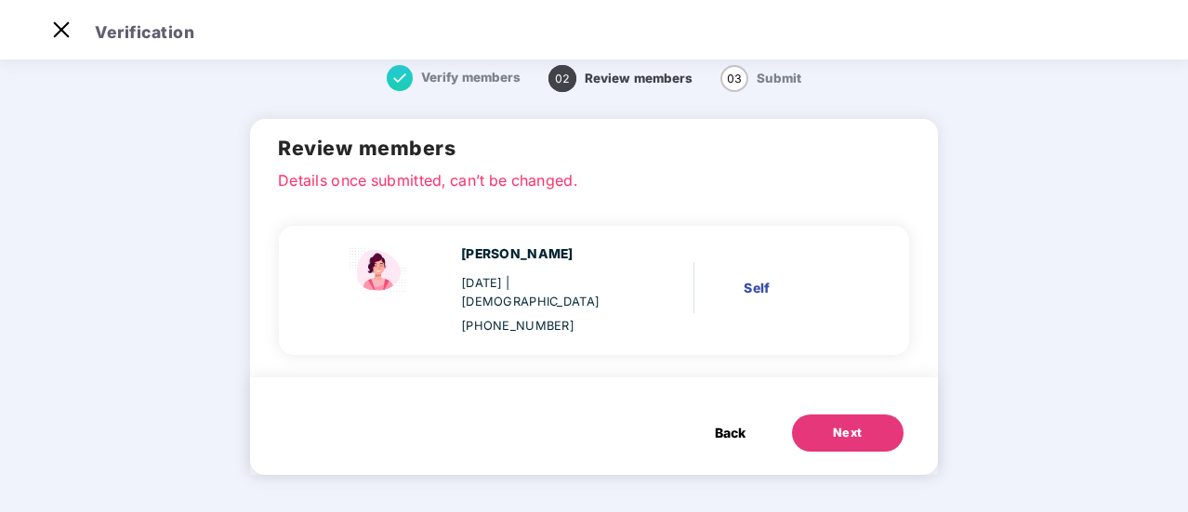
scroll to position [0, 0]
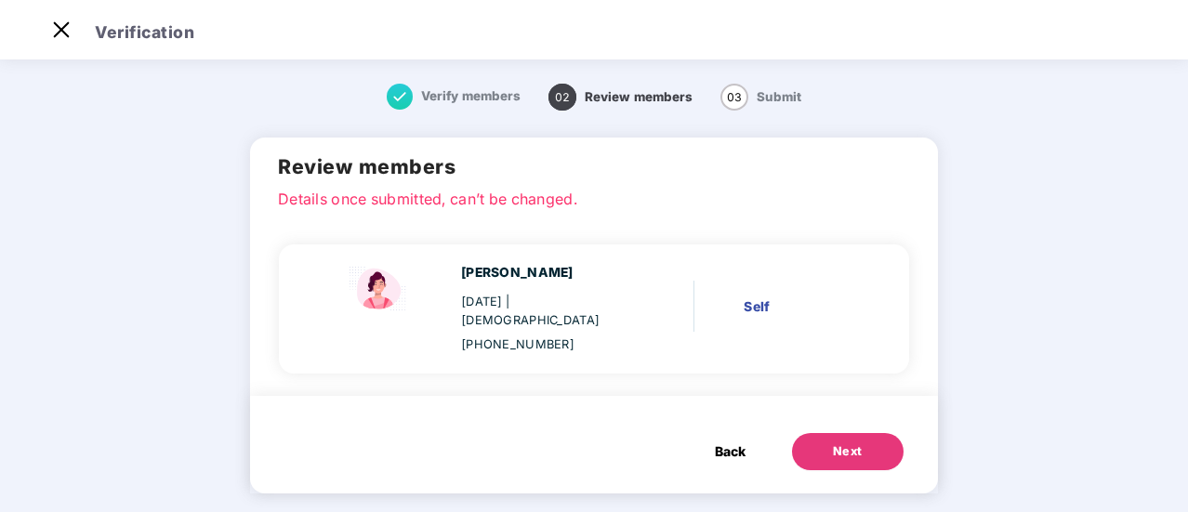
click at [746, 442] on span "Back" at bounding box center [730, 452] width 31 height 20
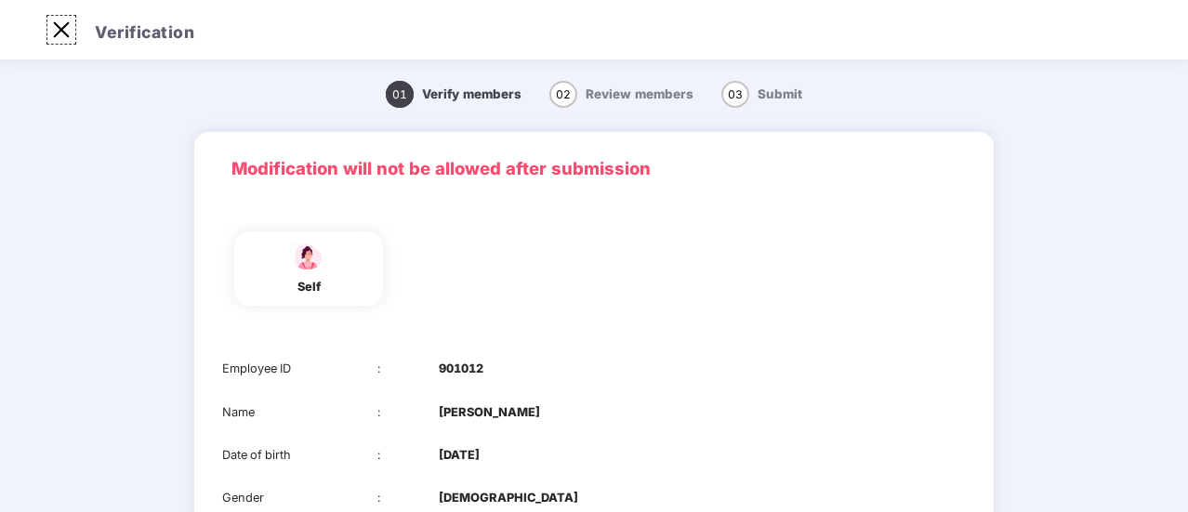
click at [48, 29] on img at bounding box center [61, 30] width 30 height 30
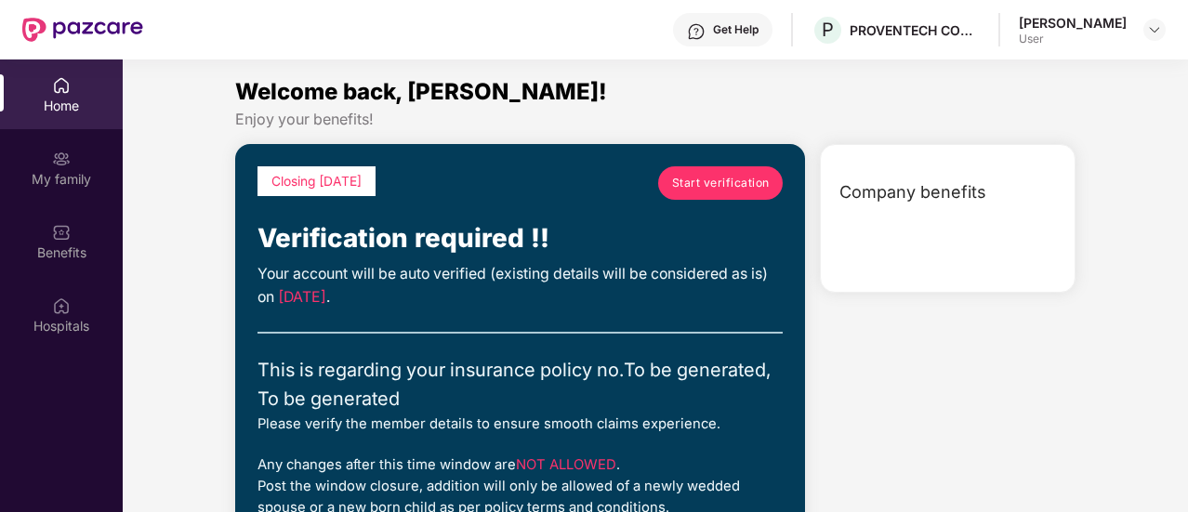
scroll to position [104, 0]
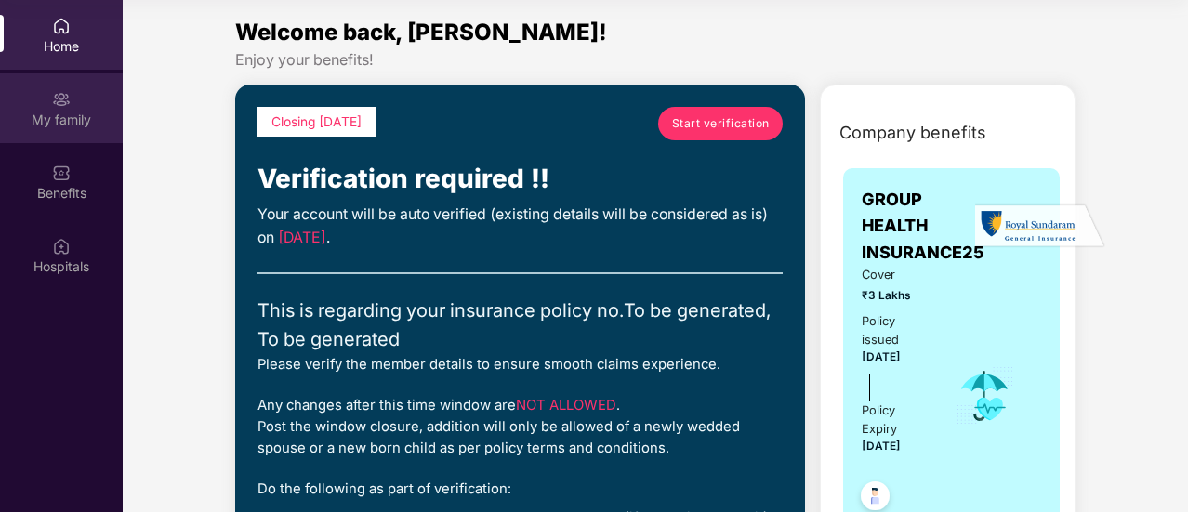
click at [52, 103] on img at bounding box center [61, 99] width 19 height 19
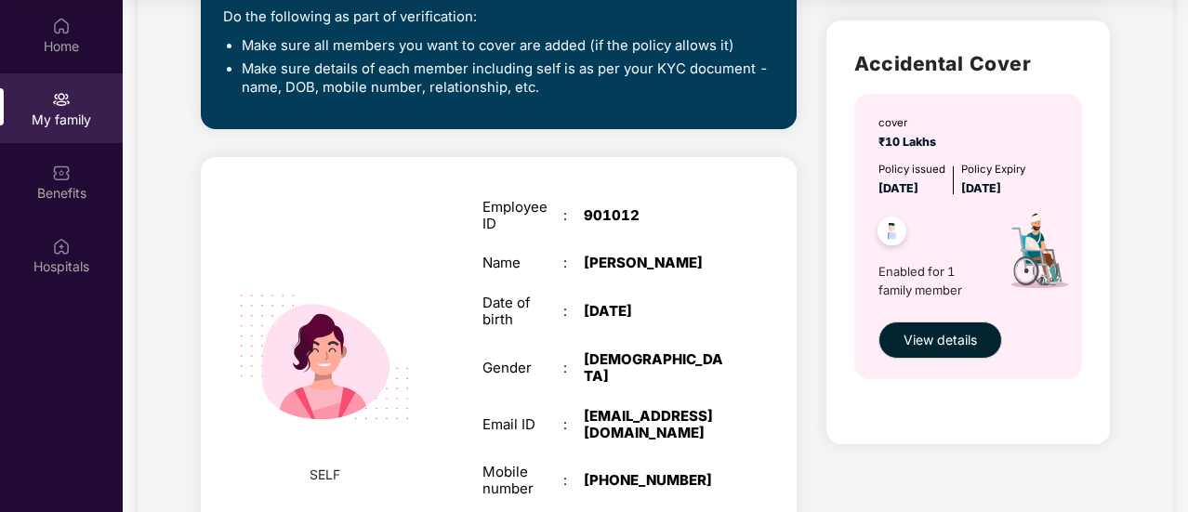
scroll to position [701, 0]
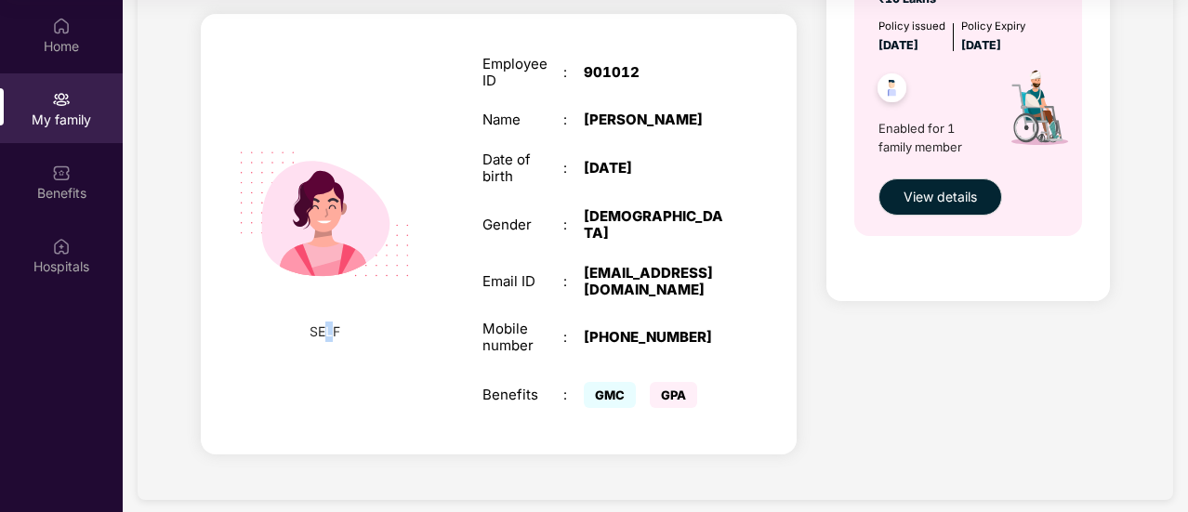
drag, startPoint x: 328, startPoint y: 320, endPoint x: 327, endPoint y: 296, distance: 24.2
click at [327, 322] on span "SELF" at bounding box center [325, 332] width 31 height 20
click at [334, 228] on img at bounding box center [324, 214] width 215 height 215
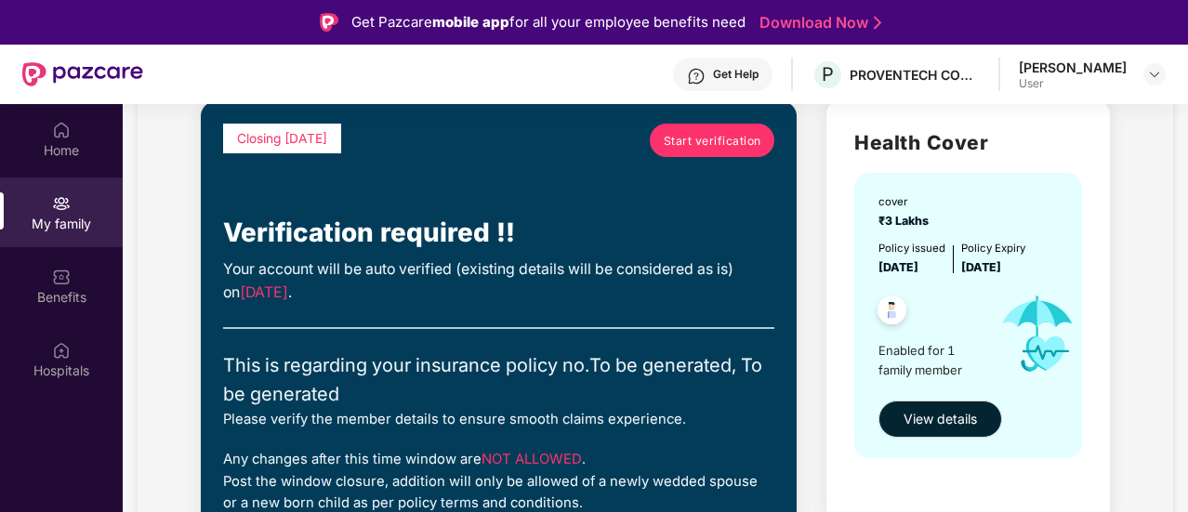
scroll to position [93, 0]
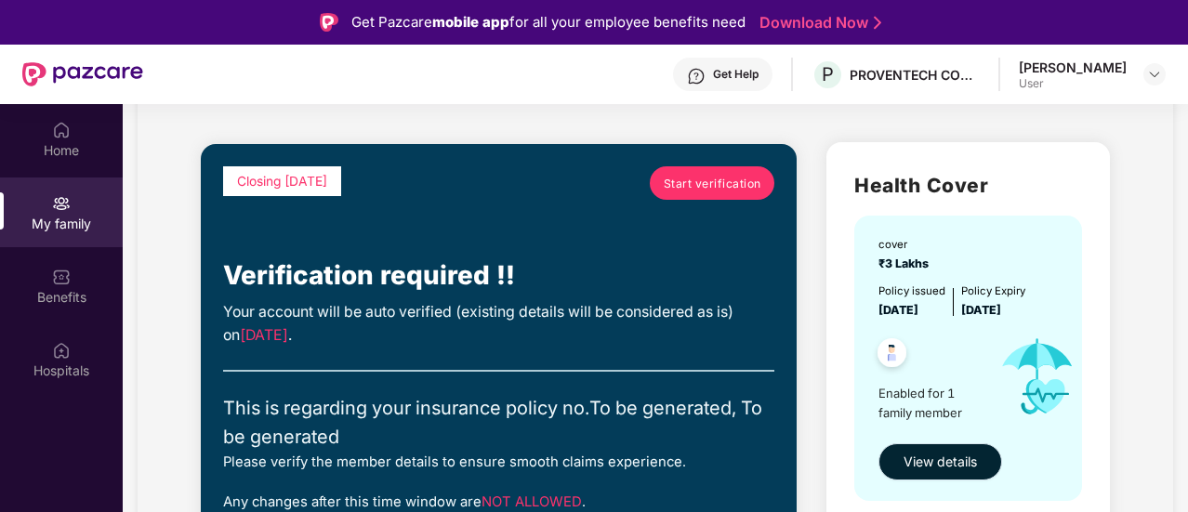
click at [937, 463] on span "View details" at bounding box center [940, 462] width 73 height 20
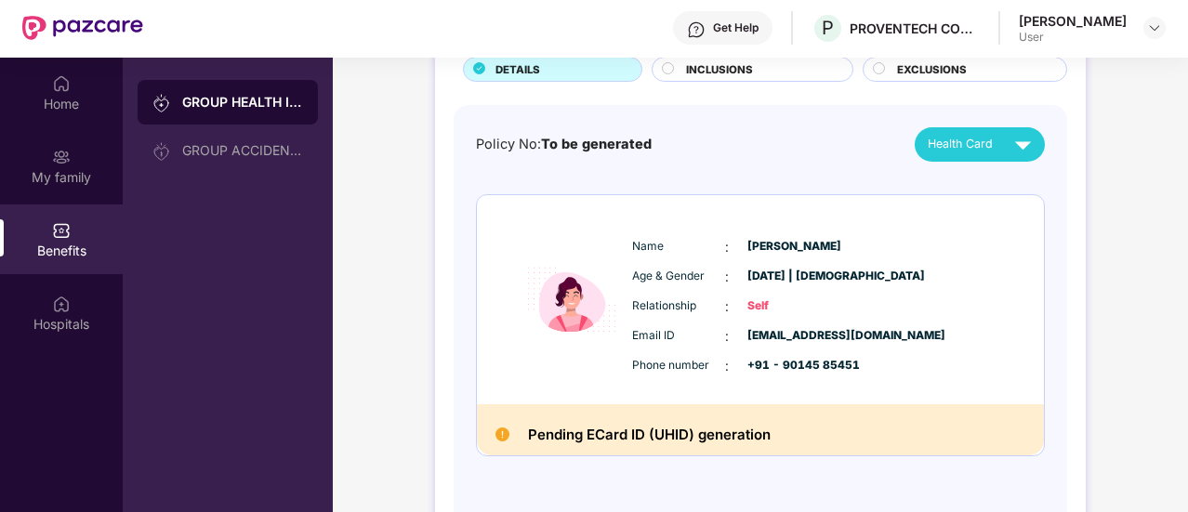
scroll to position [104, 0]
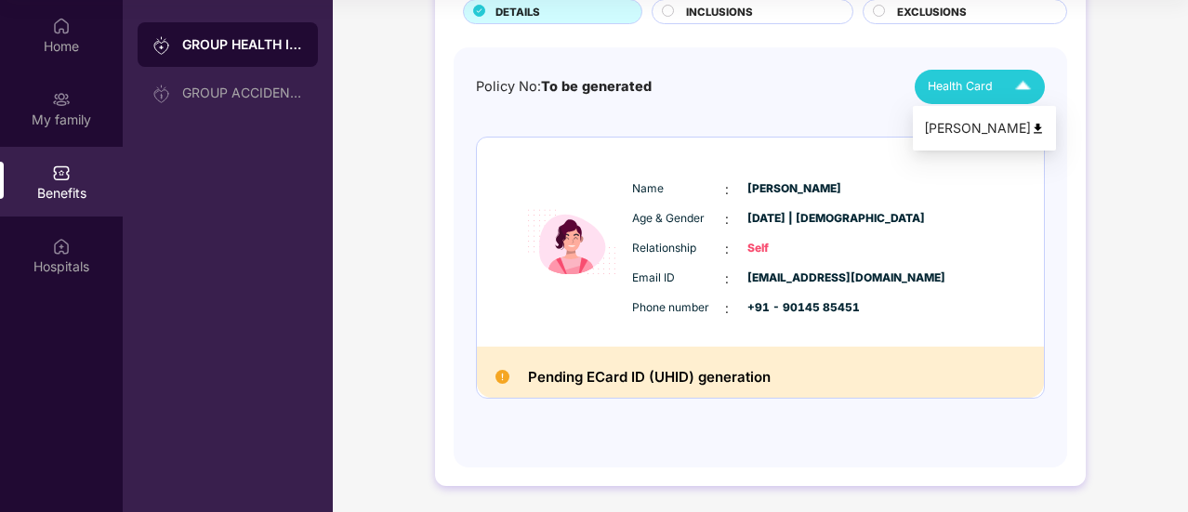
click at [999, 83] on div "Health Card" at bounding box center [984, 87] width 112 height 33
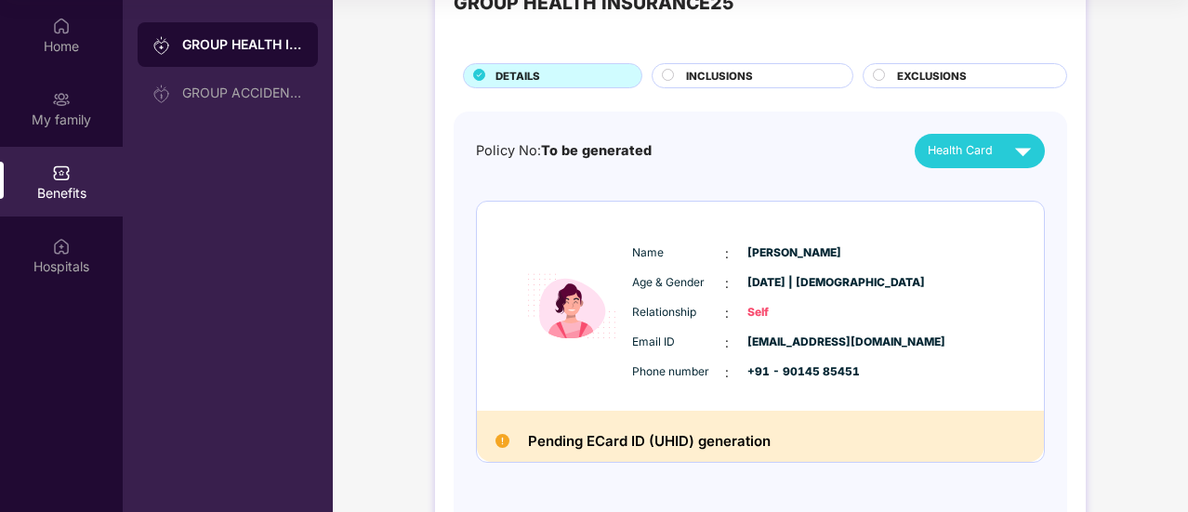
scroll to position [42, 0]
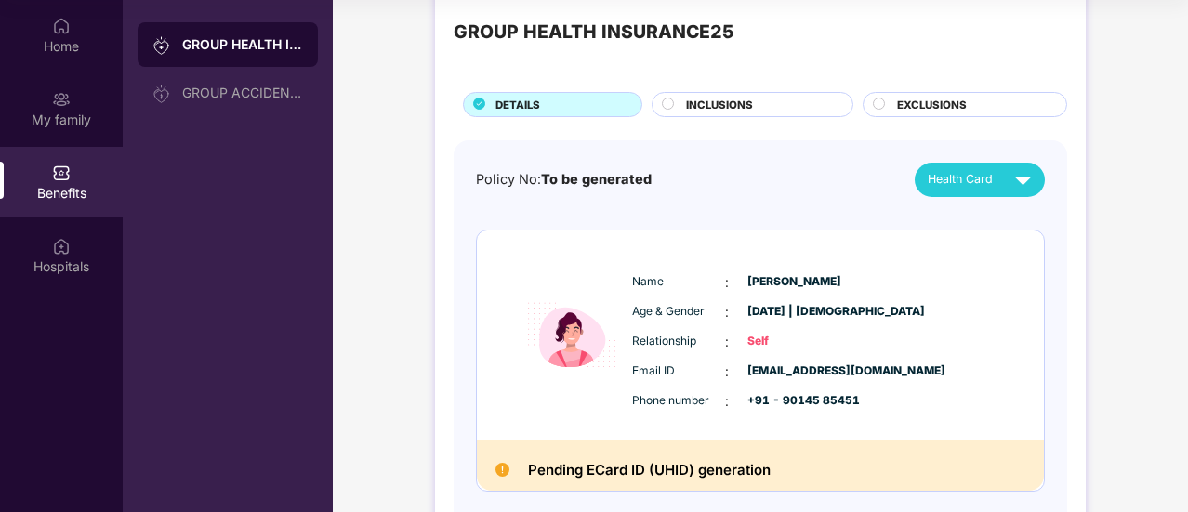
click at [761, 103] on div "INCLUSIONS" at bounding box center [760, 107] width 166 height 20
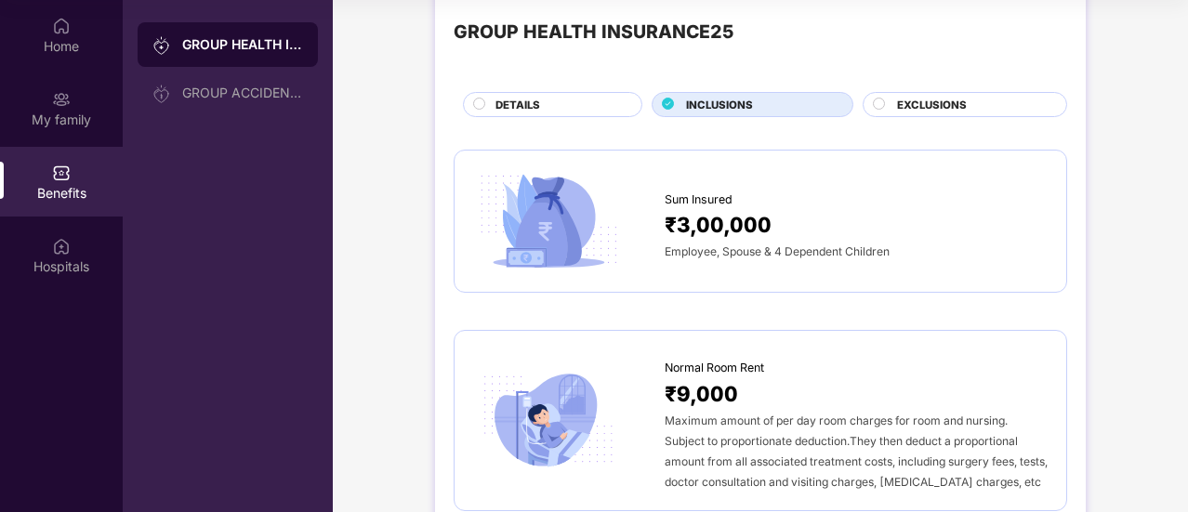
click at [611, 103] on div "DETAILS" at bounding box center [559, 107] width 146 height 20
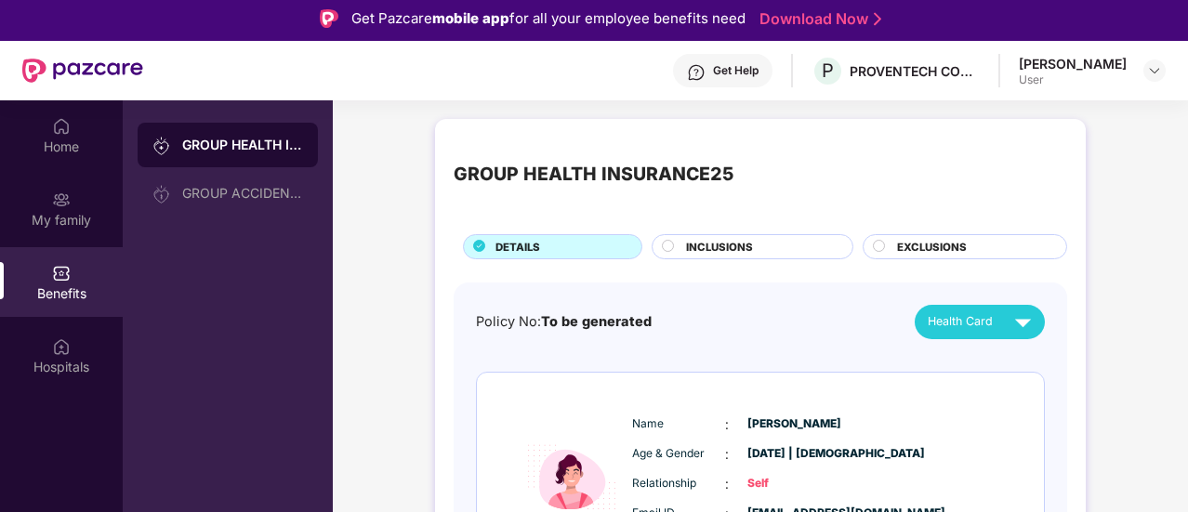
scroll to position [0, 0]
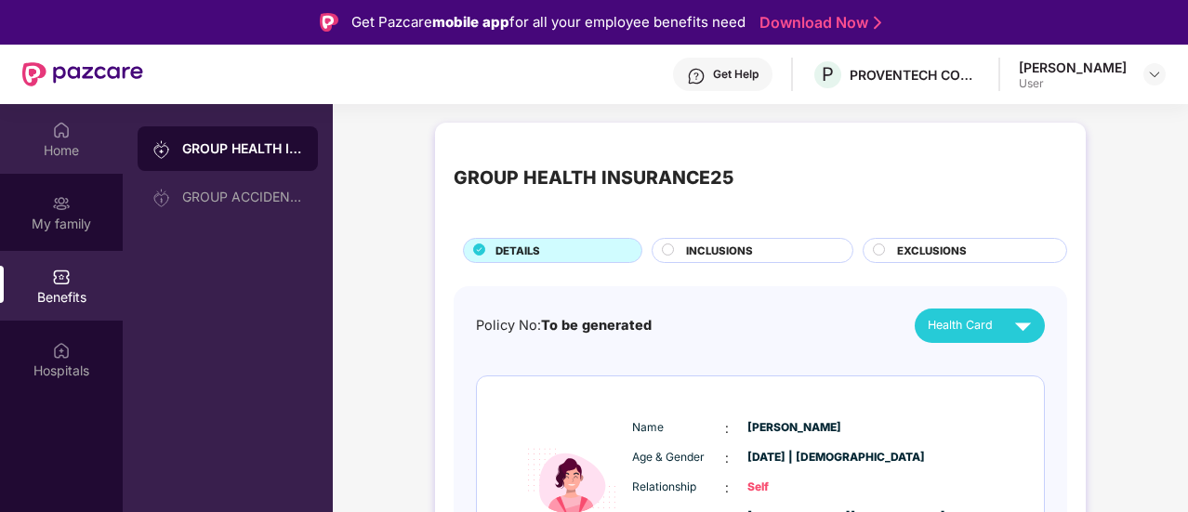
click at [87, 153] on div "Home" at bounding box center [61, 150] width 123 height 19
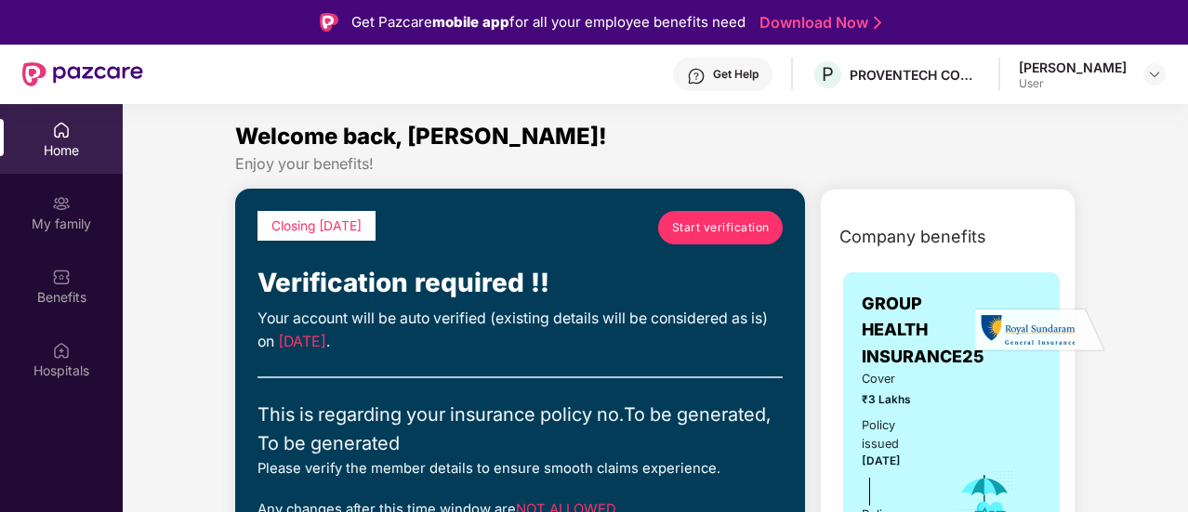
click at [757, 83] on div "Get Help" at bounding box center [722, 74] width 99 height 33
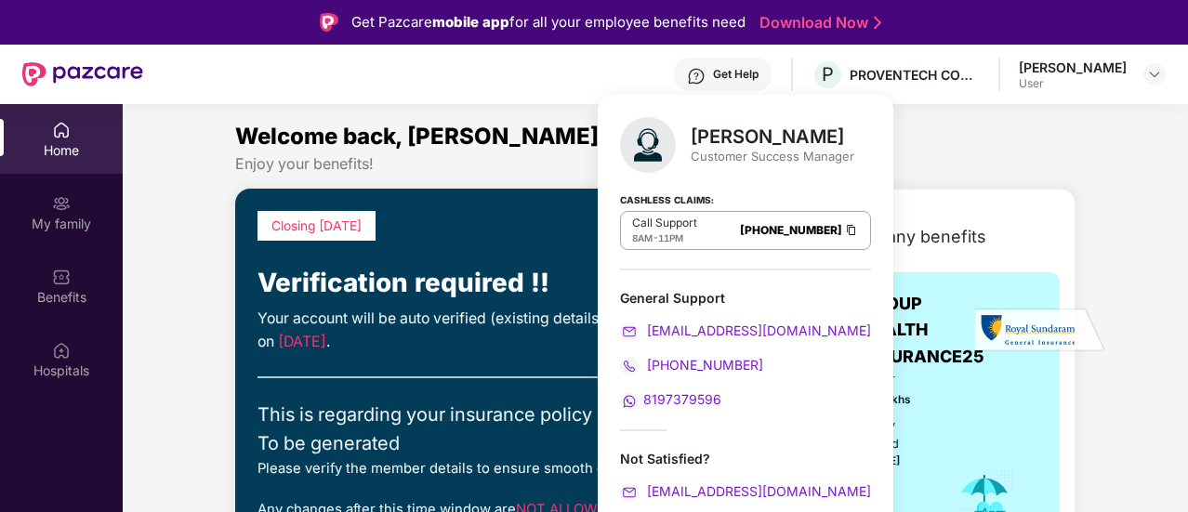
click at [937, 126] on div "Welcome back, [PERSON_NAME]!" at bounding box center [655, 136] width 841 height 35
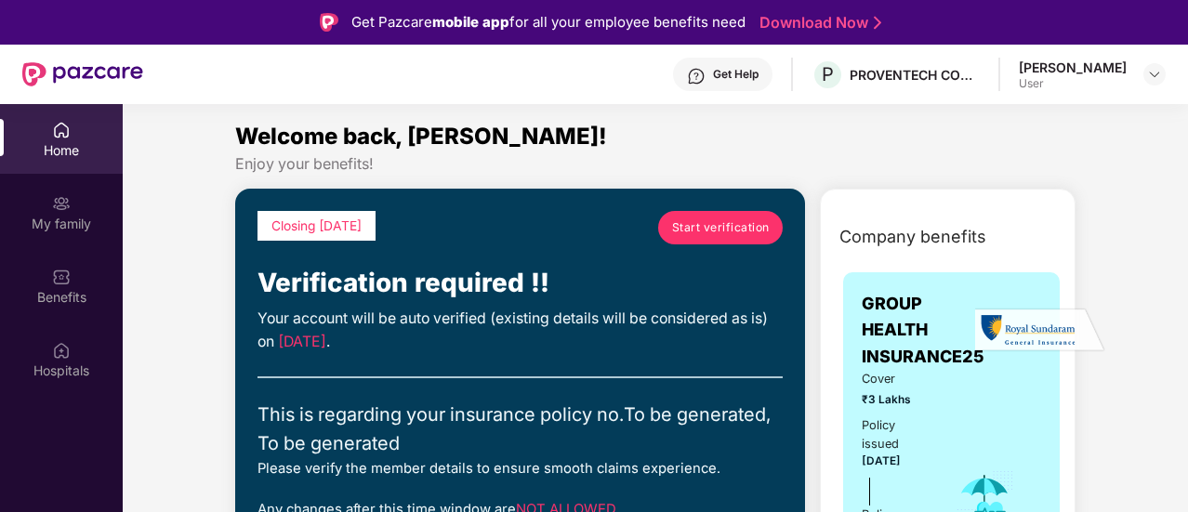
click at [668, 226] on link "Start verification" at bounding box center [720, 227] width 125 height 33
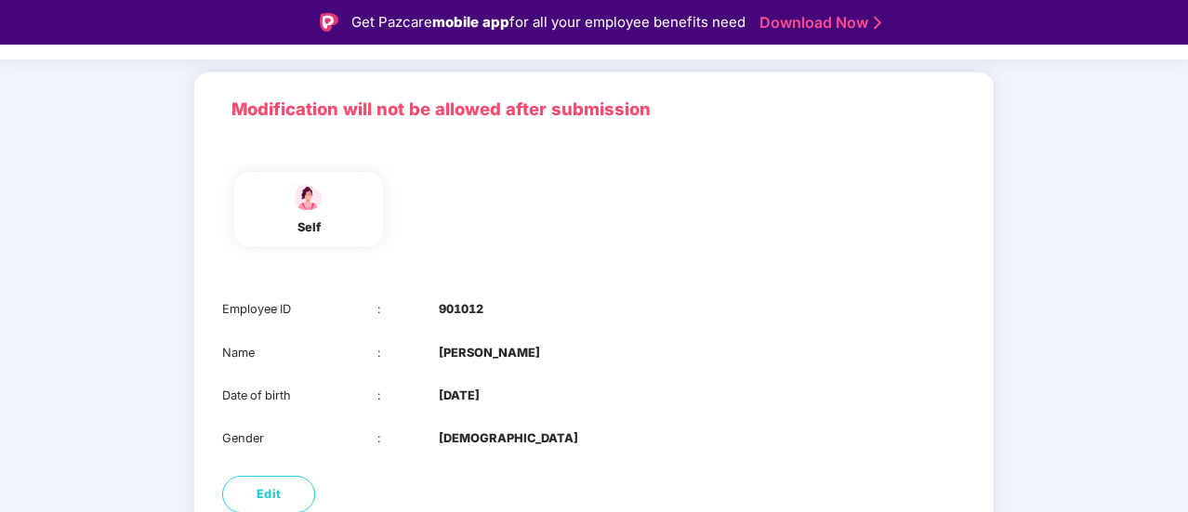
scroll to position [186, 0]
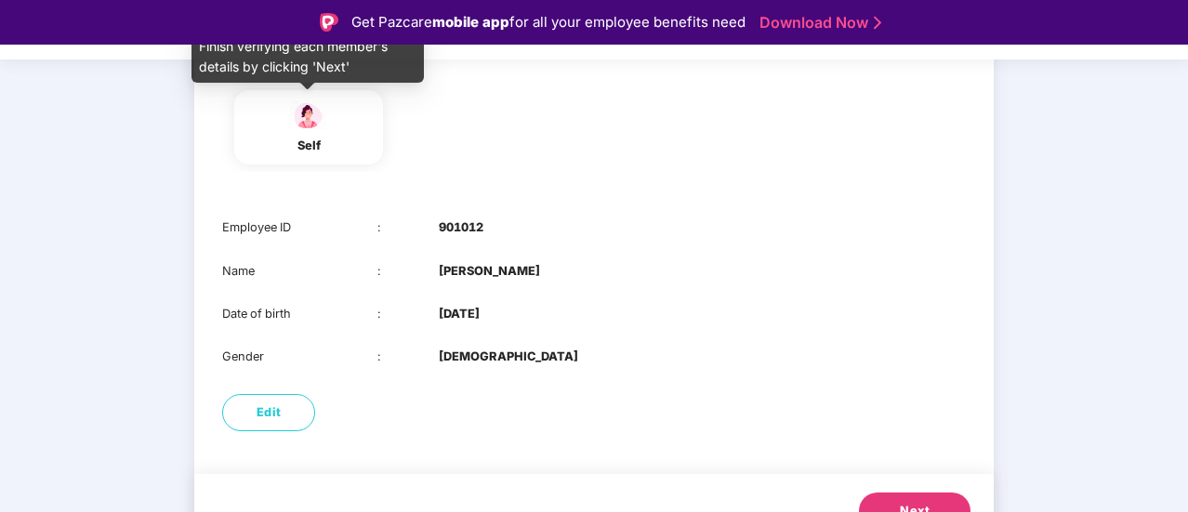
click at [305, 153] on div "self" at bounding box center [308, 146] width 46 height 19
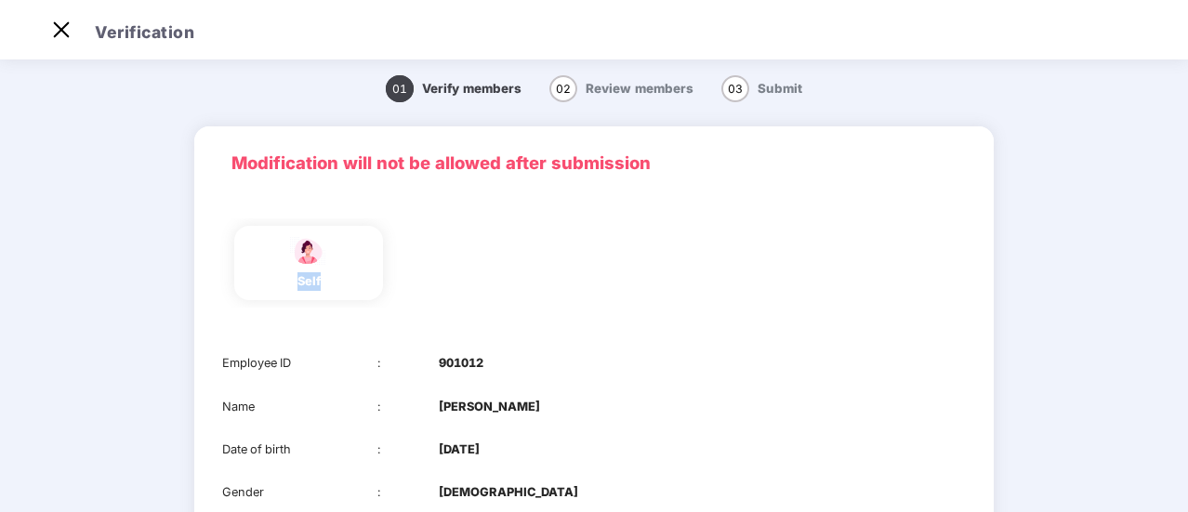
scroll to position [0, 0]
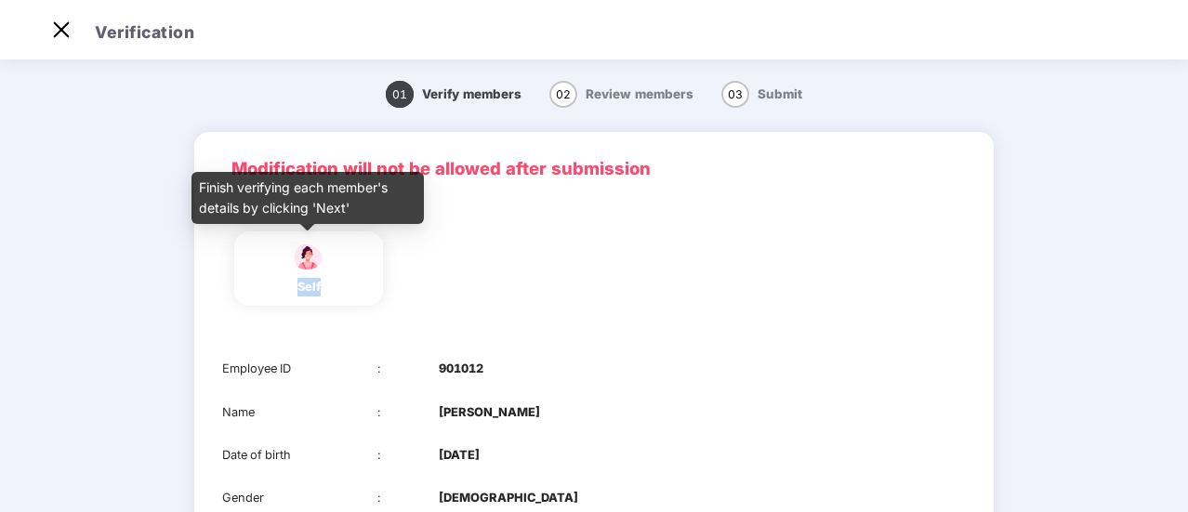
click at [299, 272] on img at bounding box center [308, 257] width 46 height 33
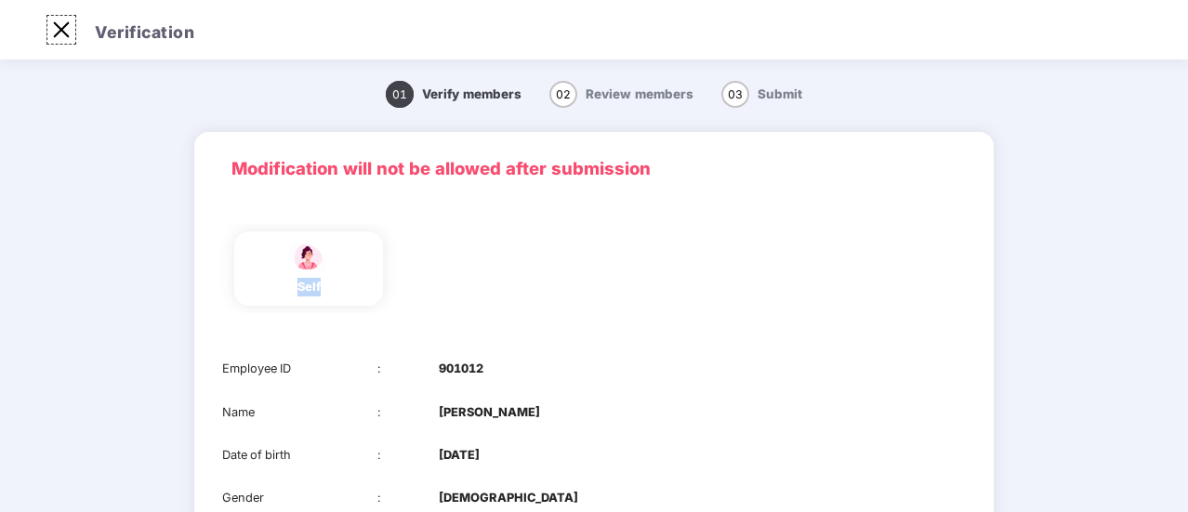
click at [59, 35] on img at bounding box center [61, 30] width 30 height 30
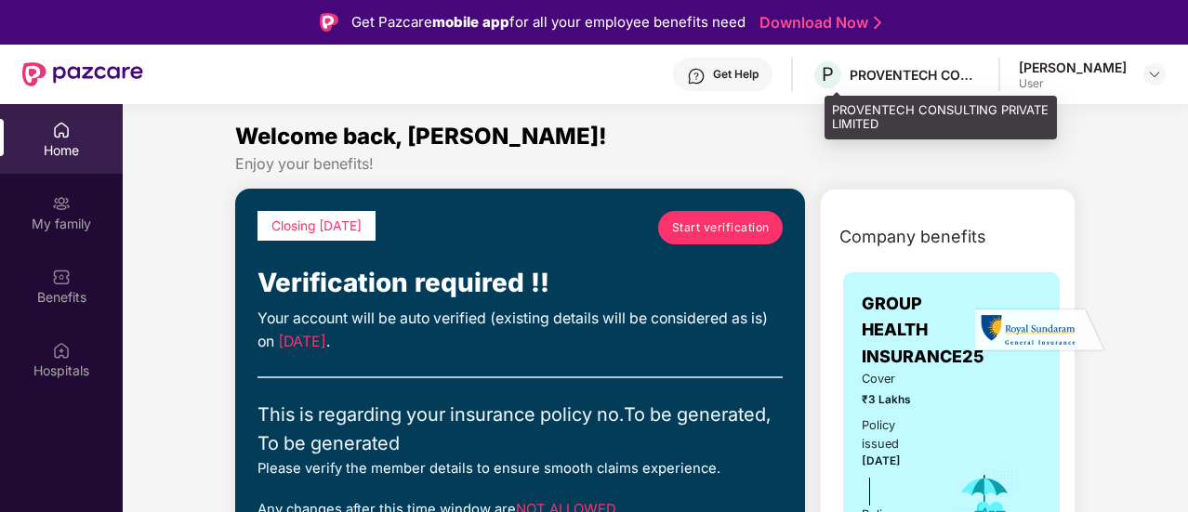
click at [889, 73] on div "PROVENTECH CONSULTING PRIVATE LIMITED" at bounding box center [915, 75] width 130 height 18
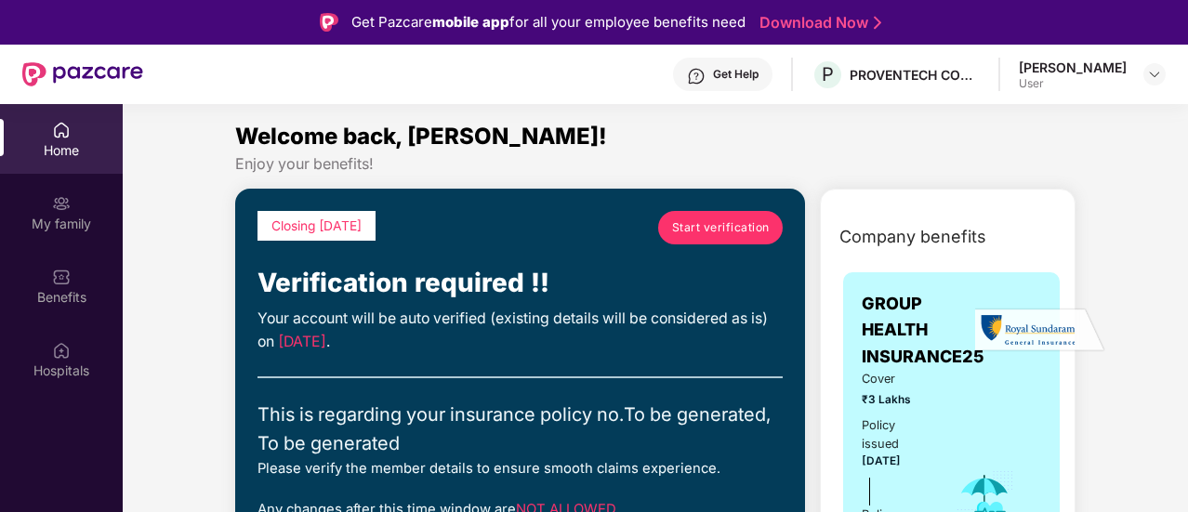
click at [1134, 77] on div "[PERSON_NAME] User" at bounding box center [1092, 75] width 147 height 33
click at [1148, 77] on img at bounding box center [1154, 74] width 15 height 15
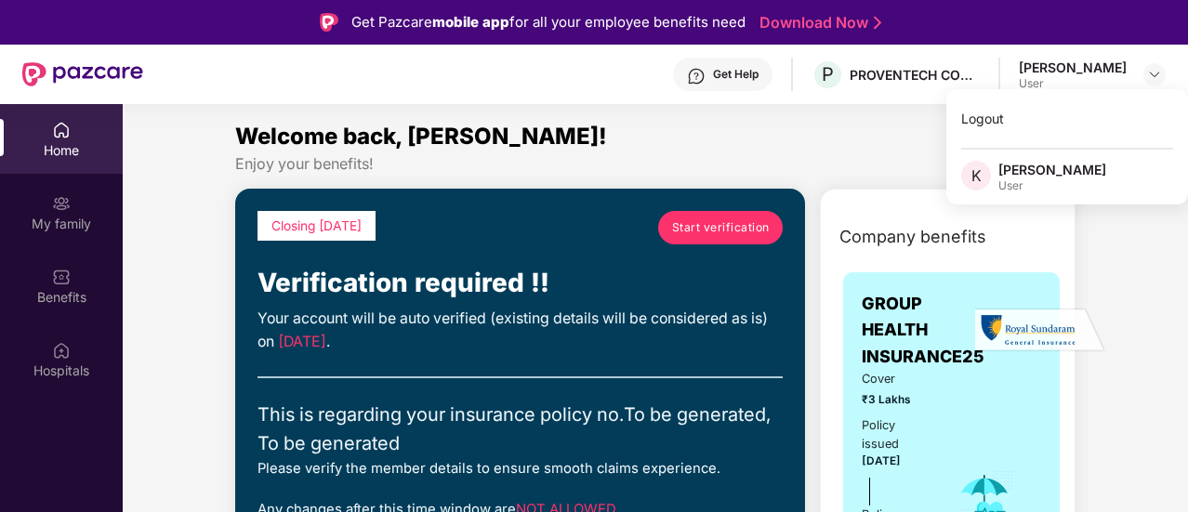
click at [521, 163] on div "Enjoy your benefits!" at bounding box center [655, 164] width 841 height 20
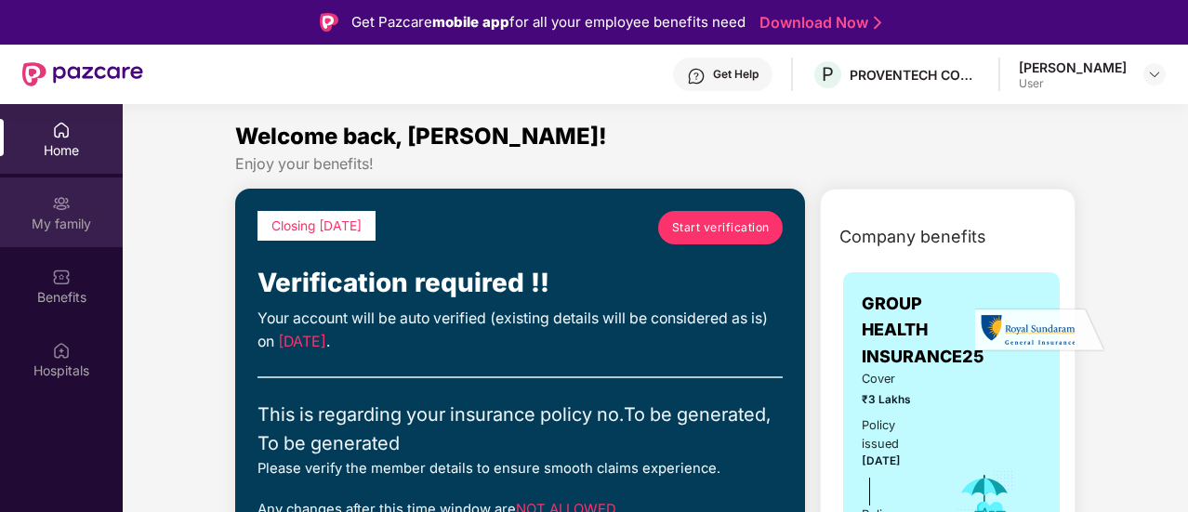
click at [61, 200] on img at bounding box center [61, 203] width 19 height 19
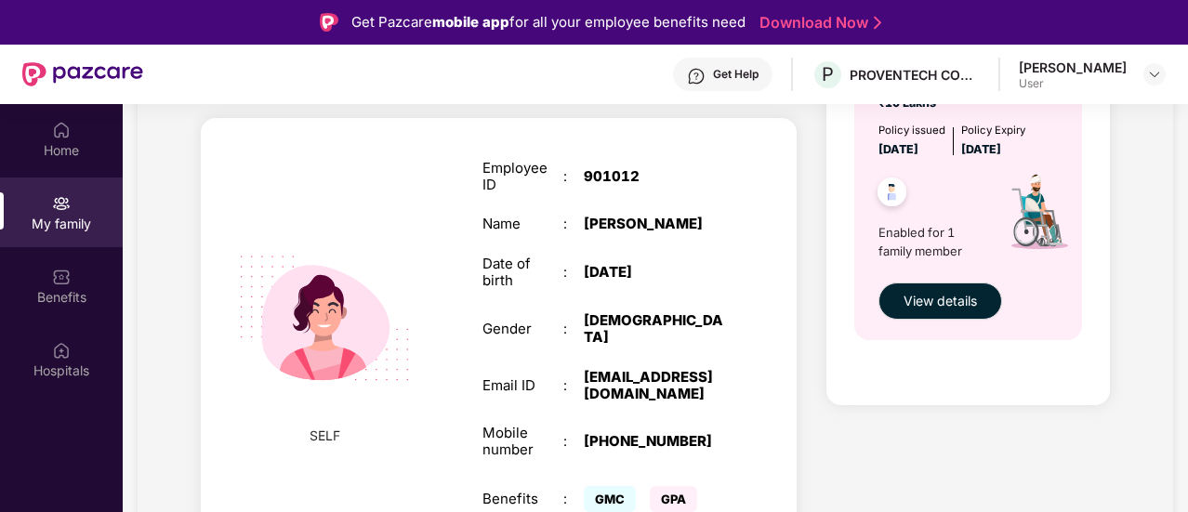
scroll to position [104, 0]
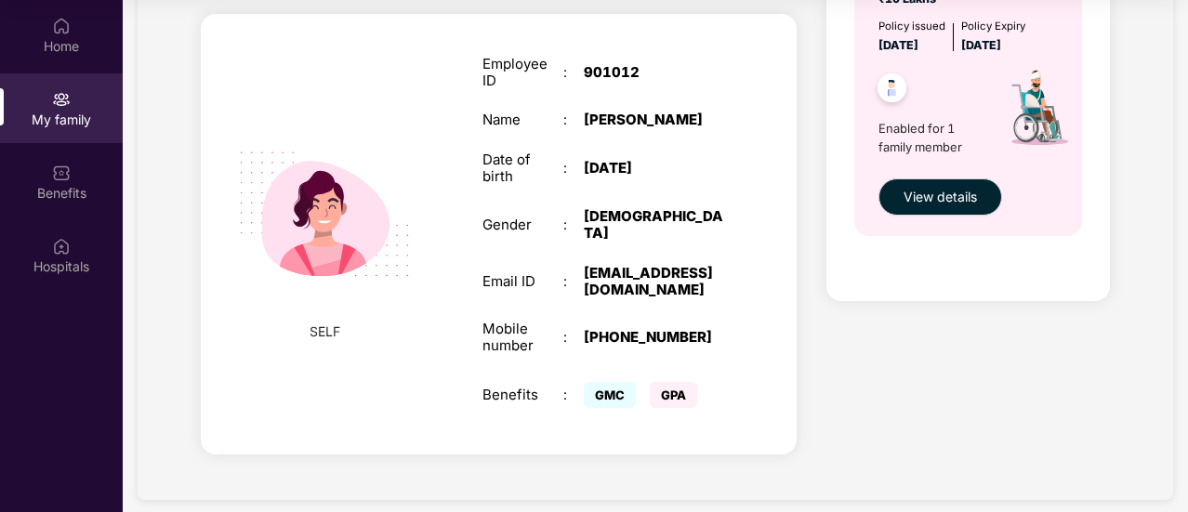
click at [324, 211] on img at bounding box center [324, 214] width 215 height 215
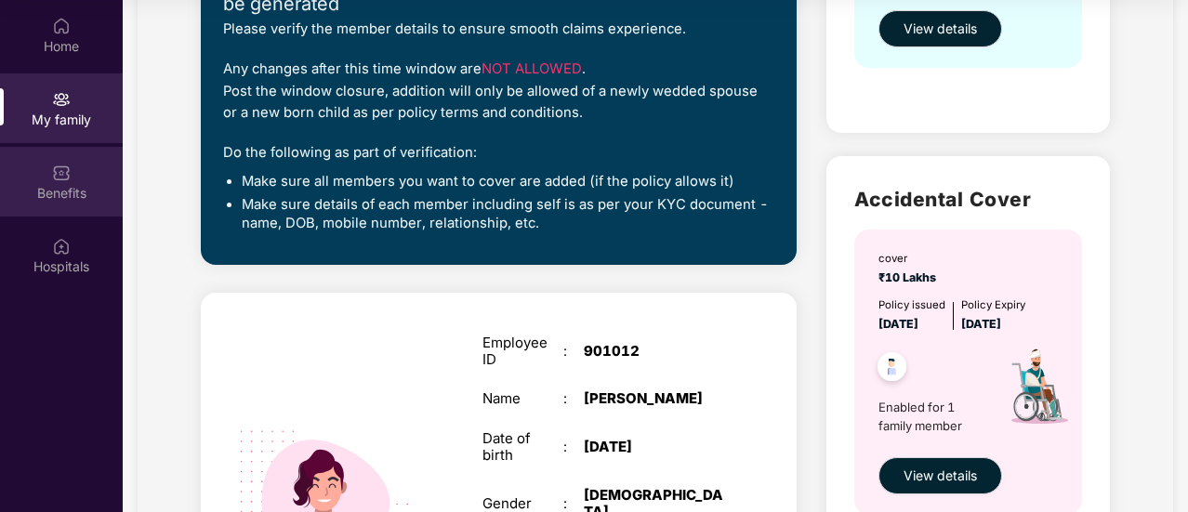
click at [86, 179] on div "Benefits" at bounding box center [61, 182] width 123 height 70
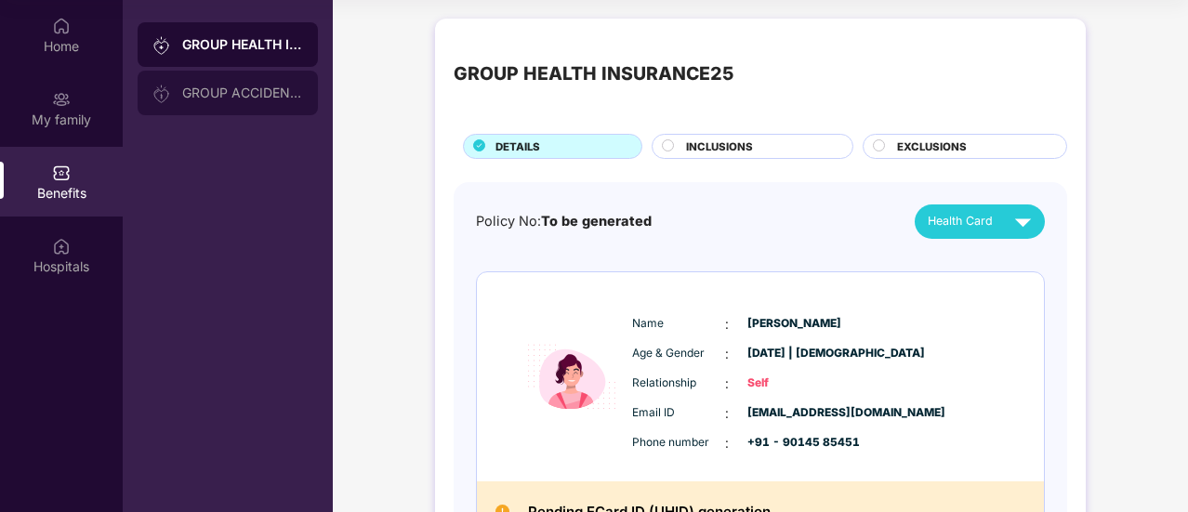
click at [166, 88] on img at bounding box center [162, 94] width 19 height 19
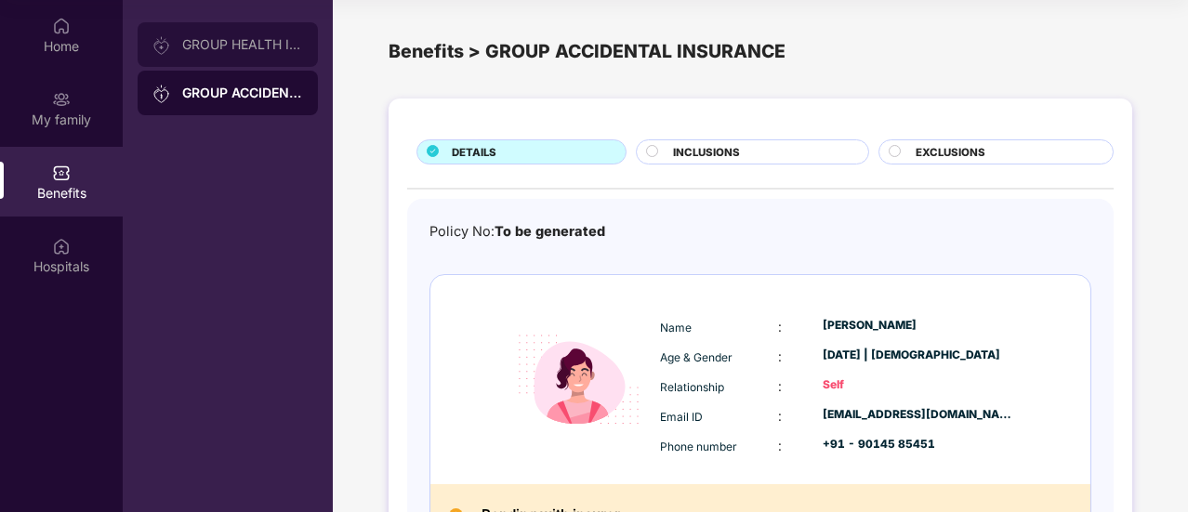
click at [167, 56] on div "GROUP HEALTH INSURANCE25" at bounding box center [228, 44] width 180 height 45
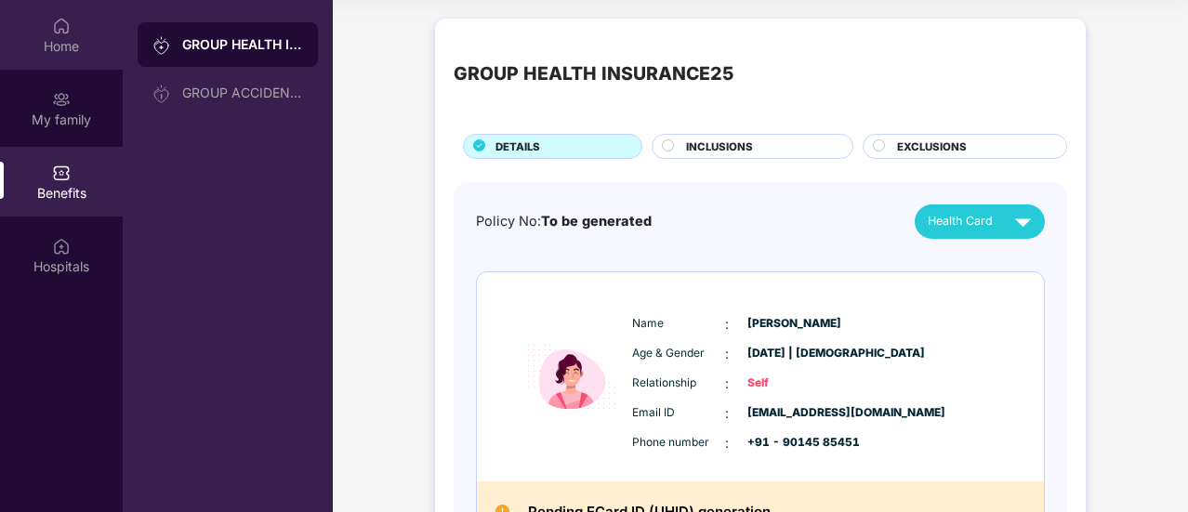
click at [32, 55] on div "Home" at bounding box center [61, 46] width 123 height 19
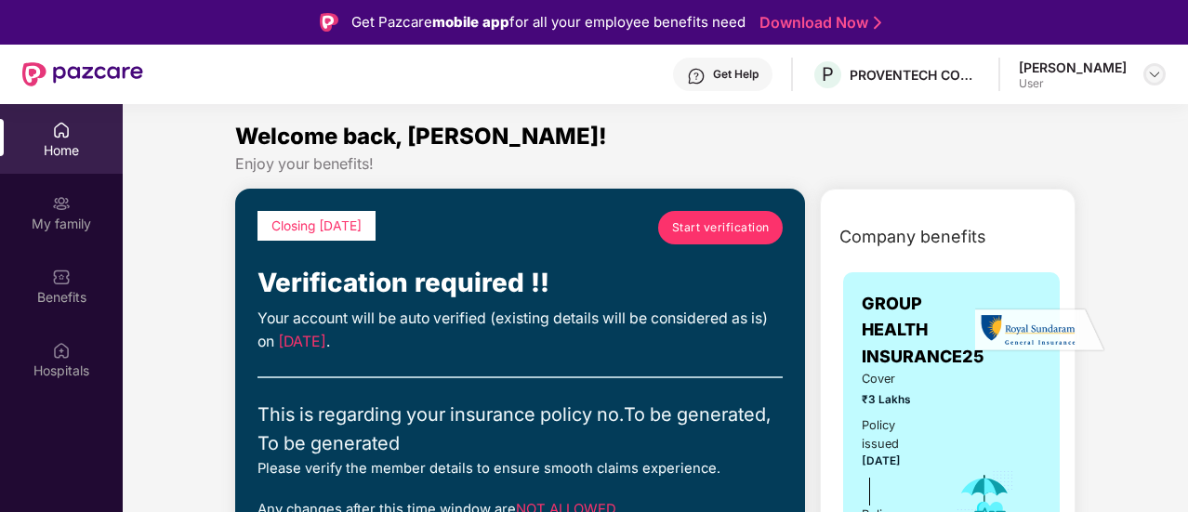
click at [1155, 79] on img at bounding box center [1154, 74] width 15 height 15
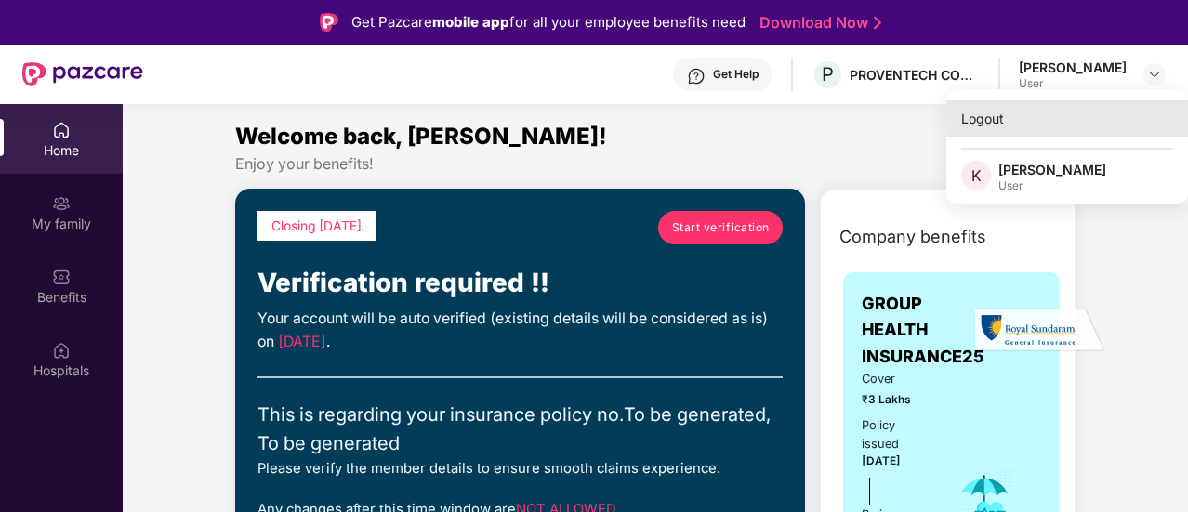
click at [998, 123] on div "Logout" at bounding box center [1068, 118] width 242 height 36
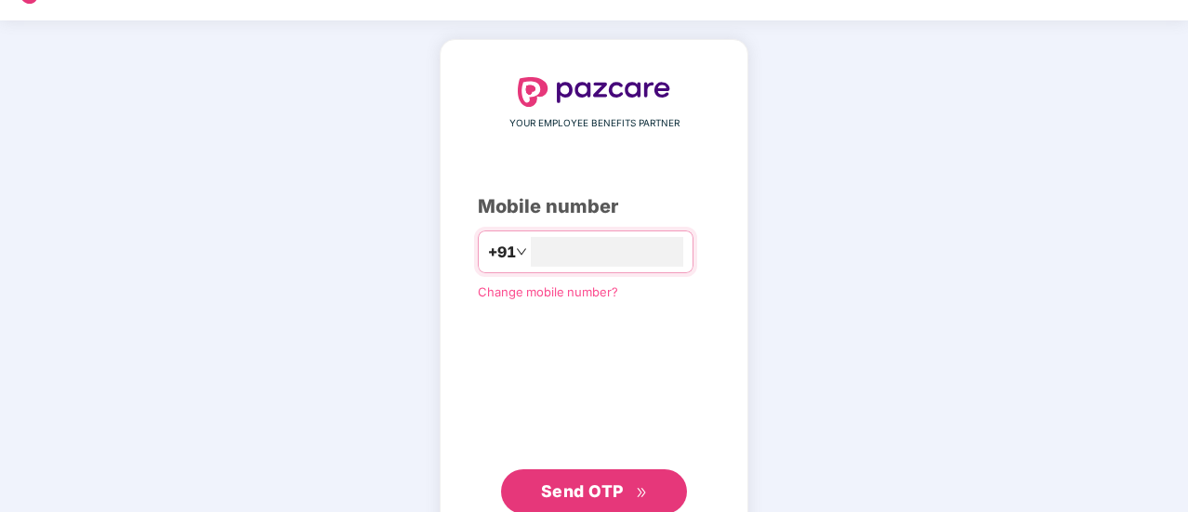
scroll to position [102, 0]
